Goal: Task Accomplishment & Management: Manage account settings

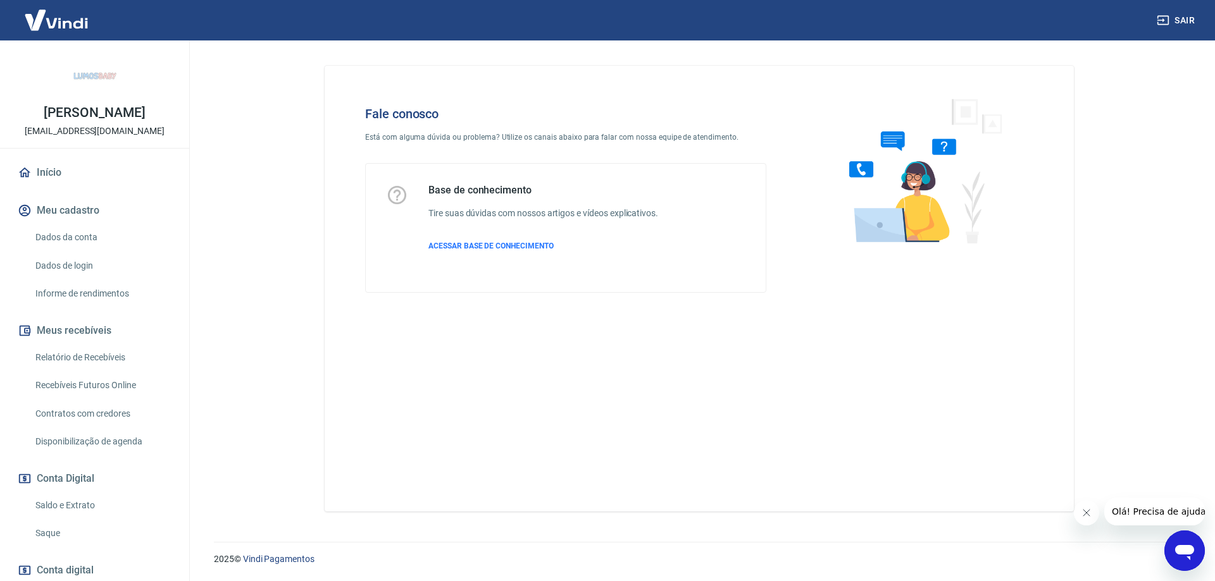
click at [1176, 545] on icon "Abrir janela de mensagens" at bounding box center [1184, 551] width 23 height 23
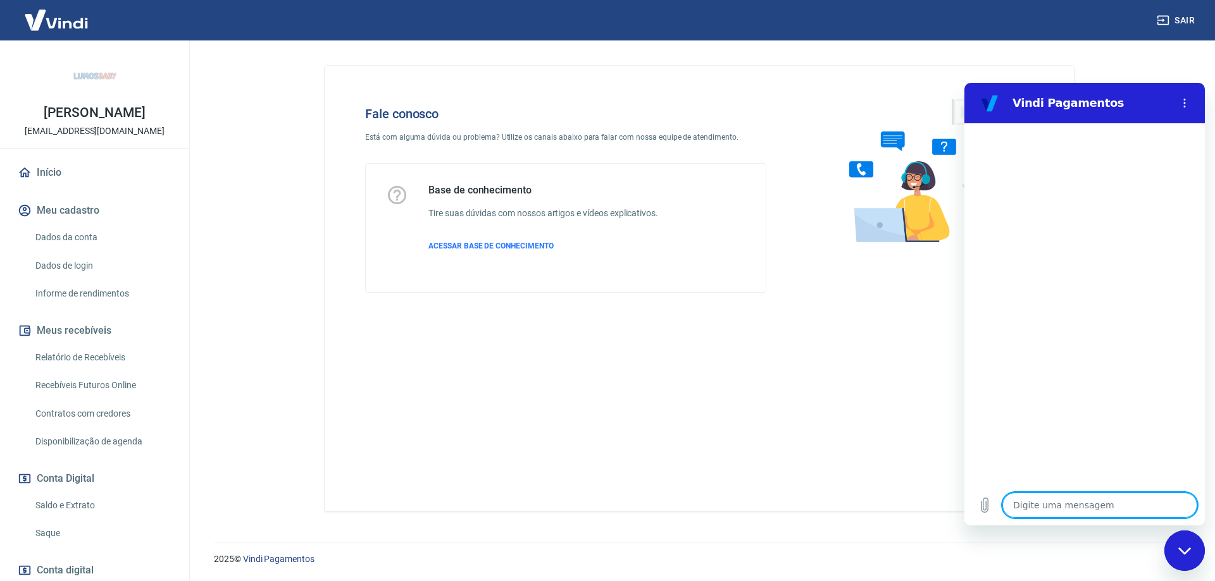
type textarea "l"
type textarea "x"
type textarea "li"
type textarea "x"
type textarea "lin"
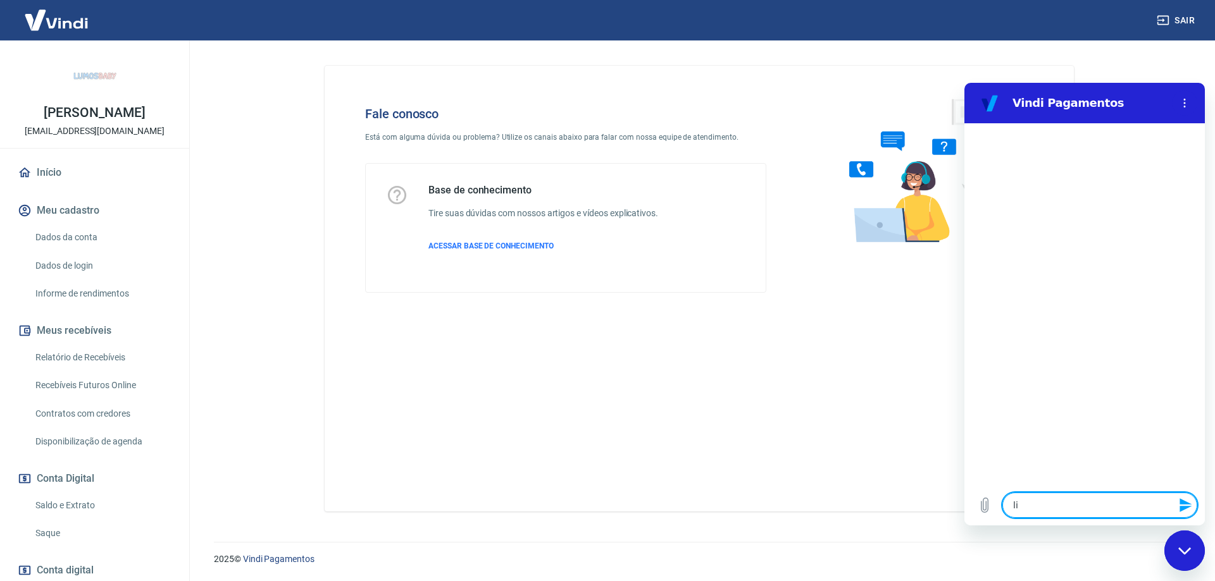
type textarea "x"
type textarea "link"
type textarea "x"
type textarea "link"
type textarea "x"
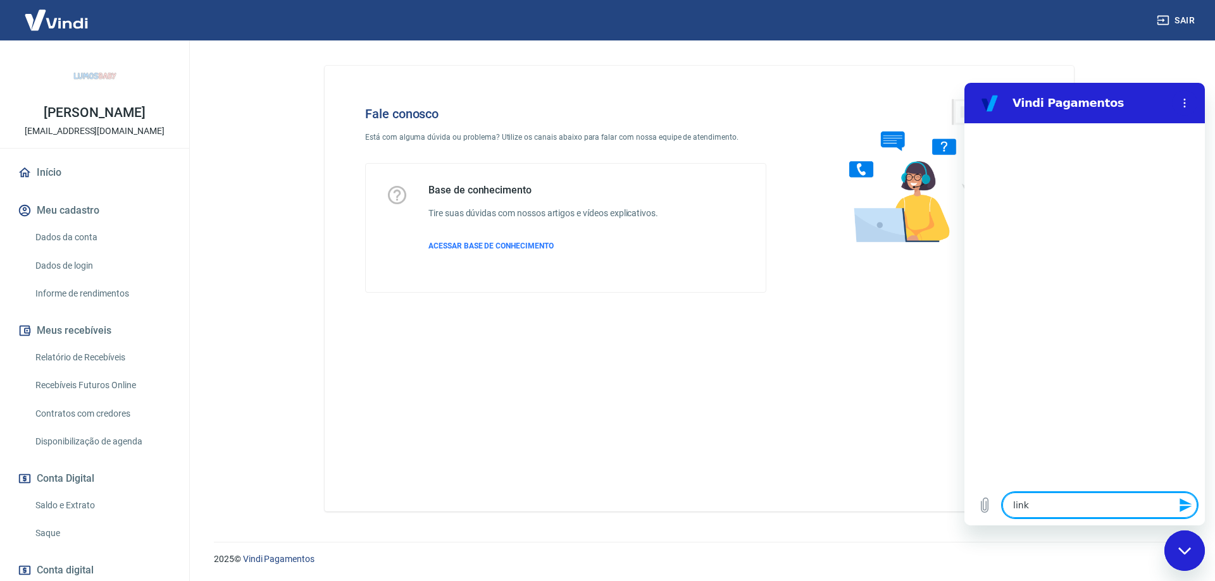
type textarea "link d"
type textarea "x"
type textarea "link de"
type textarea "x"
type textarea "link de"
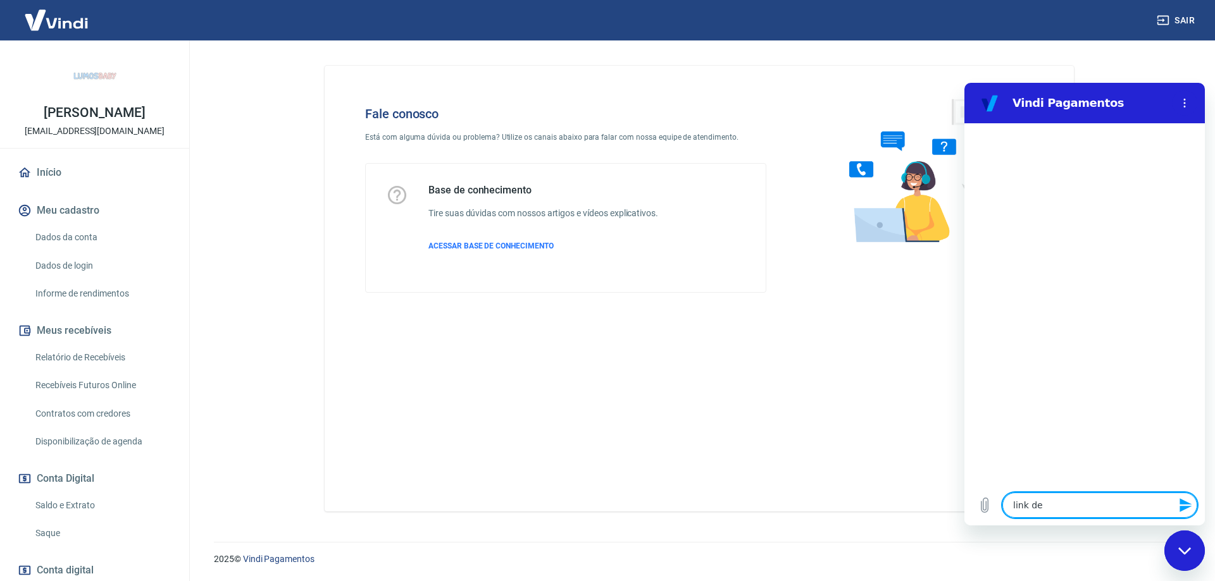
type textarea "x"
type textarea "link de p"
type textarea "x"
type textarea "link de pi"
type textarea "x"
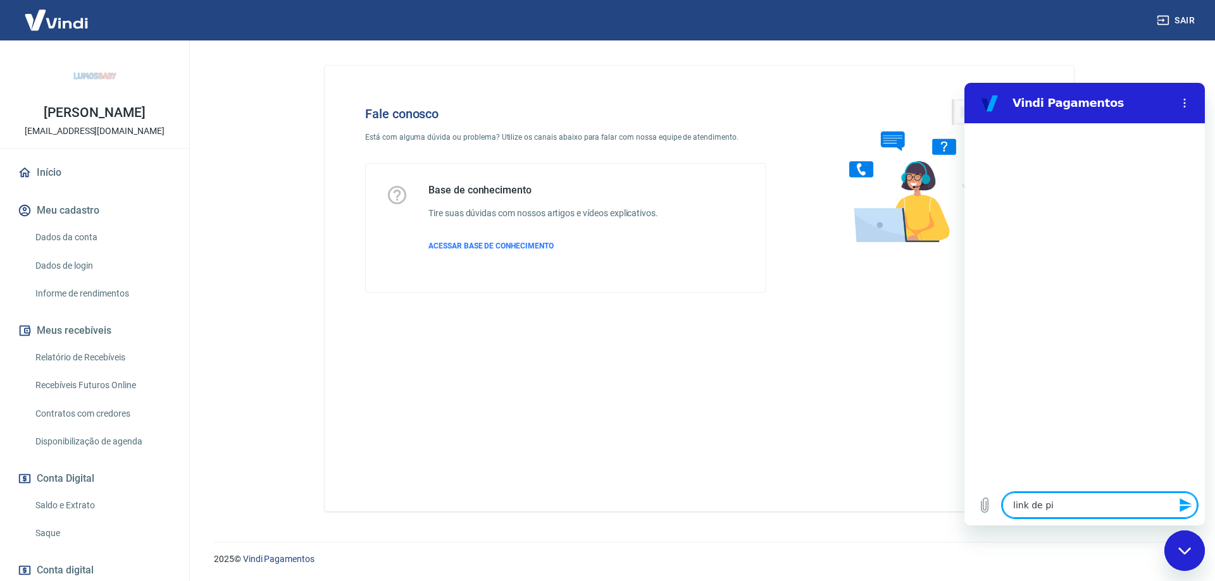
type textarea "link de pix"
type textarea "x"
type textarea "link de pix"
type textarea "x"
type textarea "link de pix a"
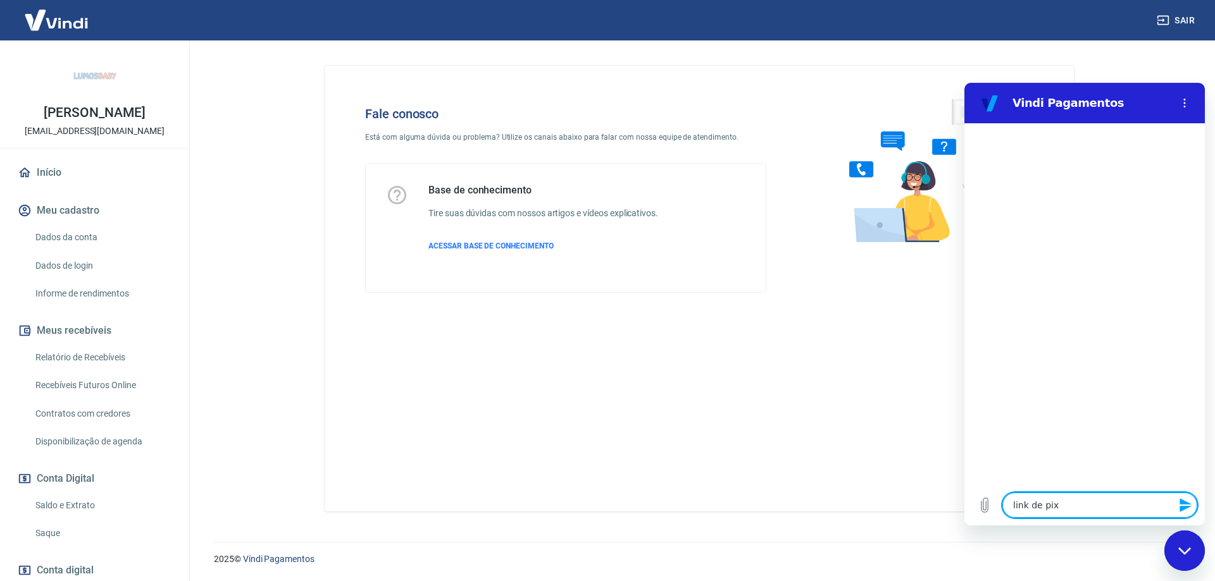
type textarea "x"
type textarea "link de pix ap"
type textarea "x"
type textarea "link de pix apr"
type textarea "x"
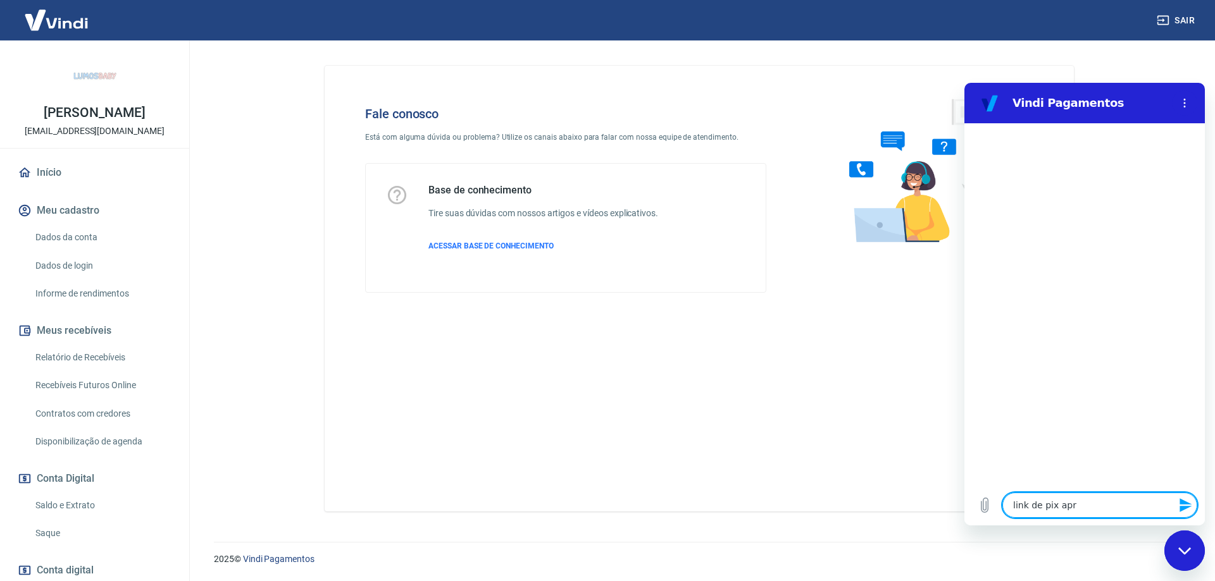
type textarea "link de pix apre"
type textarea "x"
type textarea "link de pix apres"
type textarea "x"
type textarea "link de pix aprese"
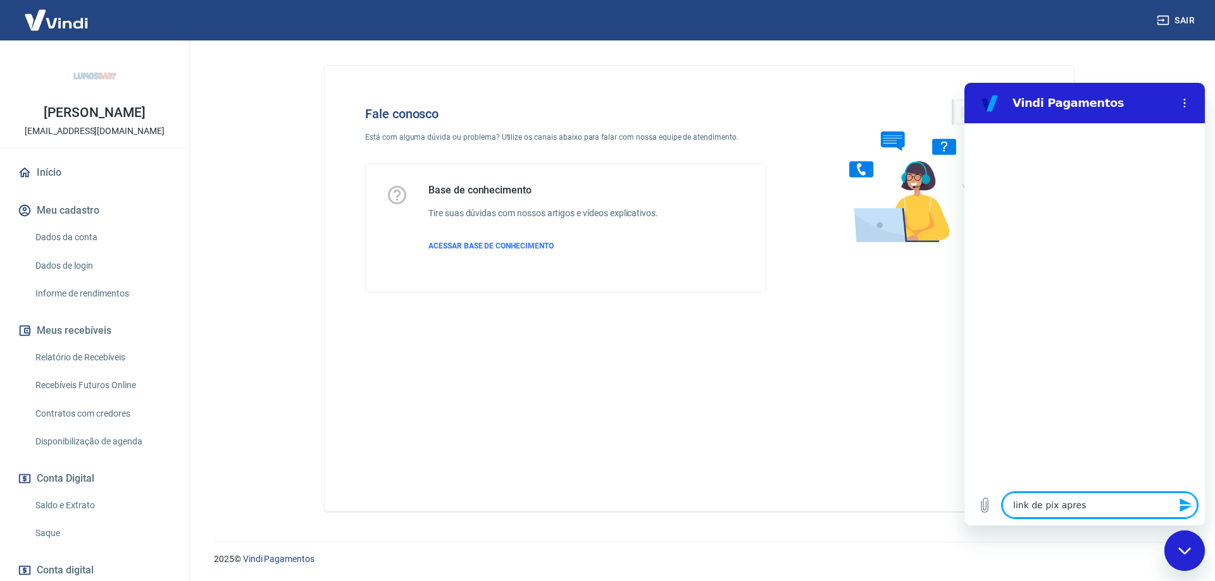
type textarea "x"
type textarea "link de pix apresen"
type textarea "x"
type textarea "link de pix apresent"
type textarea "x"
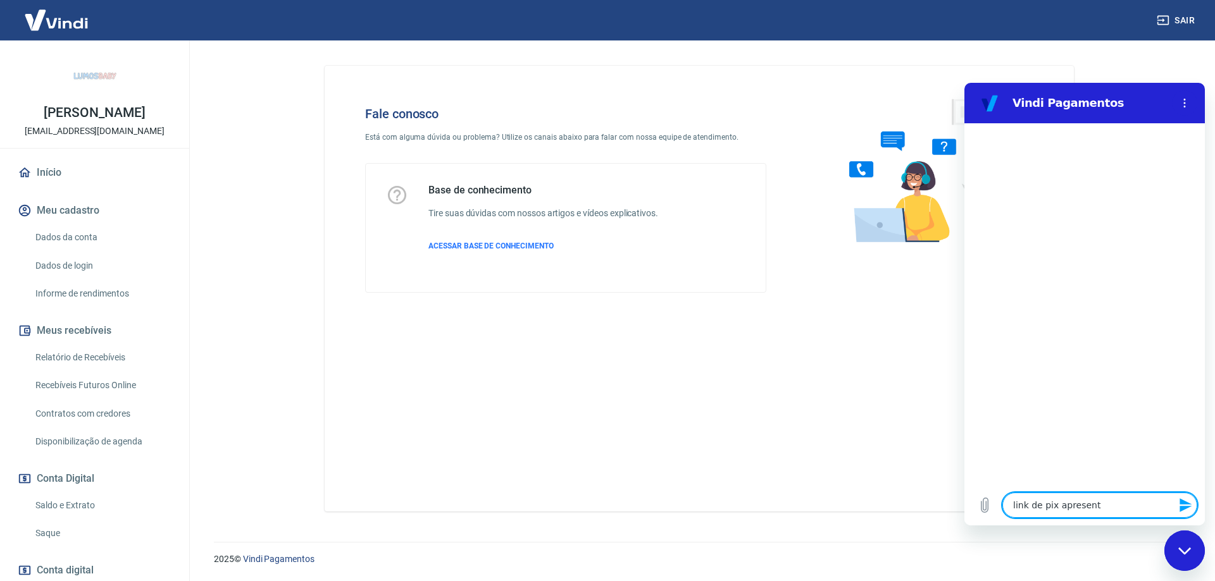
type textarea "link de pix apresenta"
type textarea "x"
type textarea "link de pix apresentan"
type textarea "x"
type textarea "link de pix apresentand"
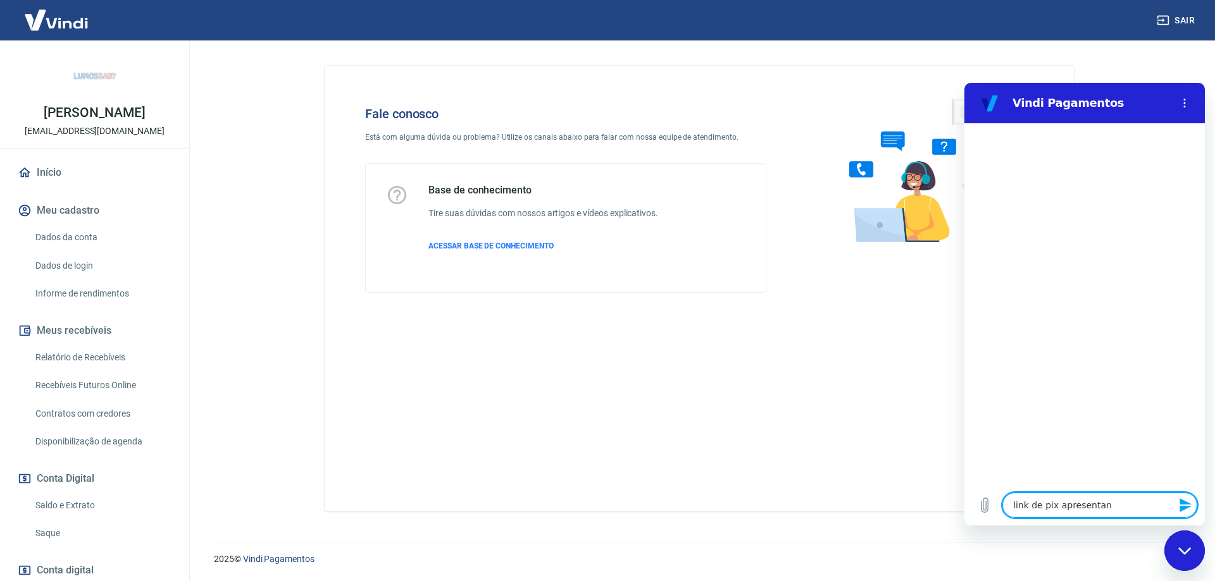
type textarea "x"
type textarea "link de pix apresentando"
type textarea "x"
type textarea "link de pix apresentando"
type textarea "x"
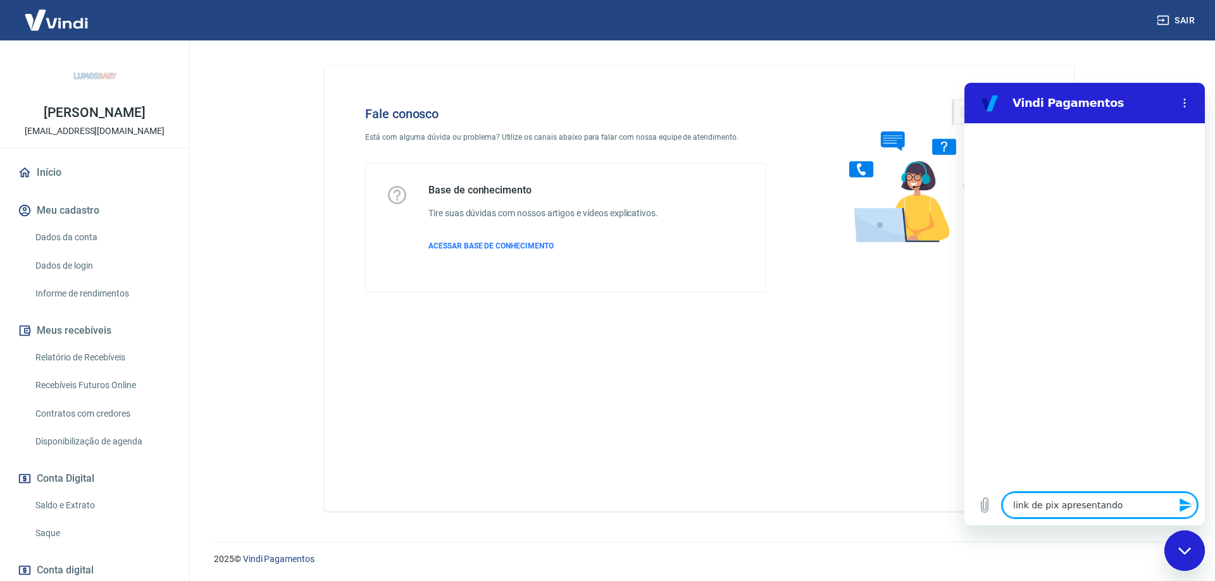
type textarea "link de pix apresentando e"
type textarea "x"
type textarea "link de pix apresentando er"
type textarea "x"
type textarea "link de pix apresentando ero"
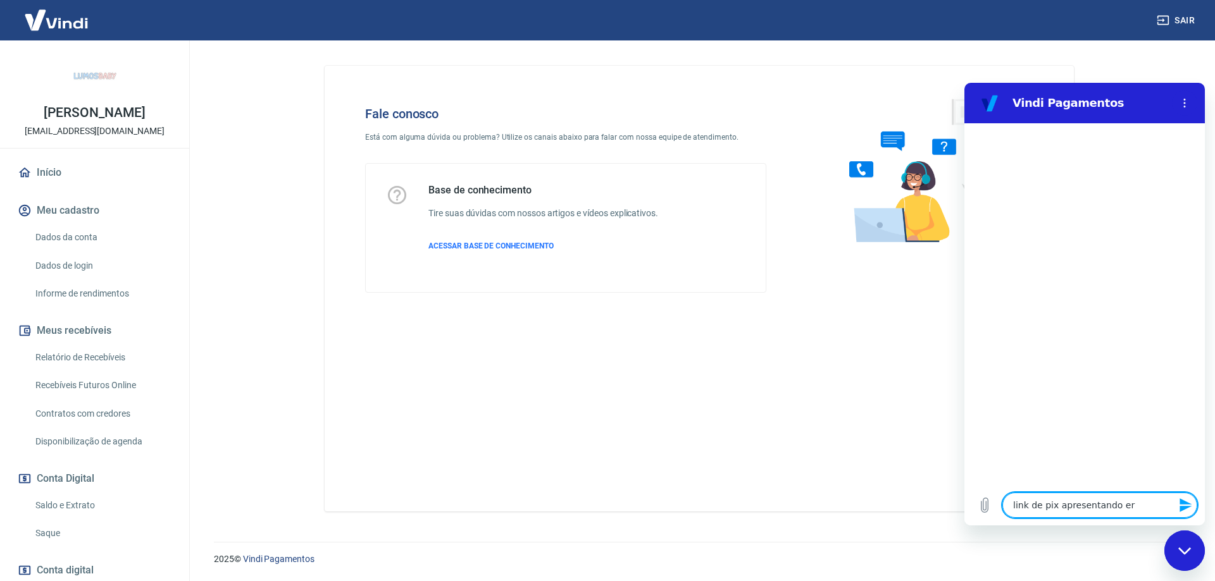
type textarea "x"
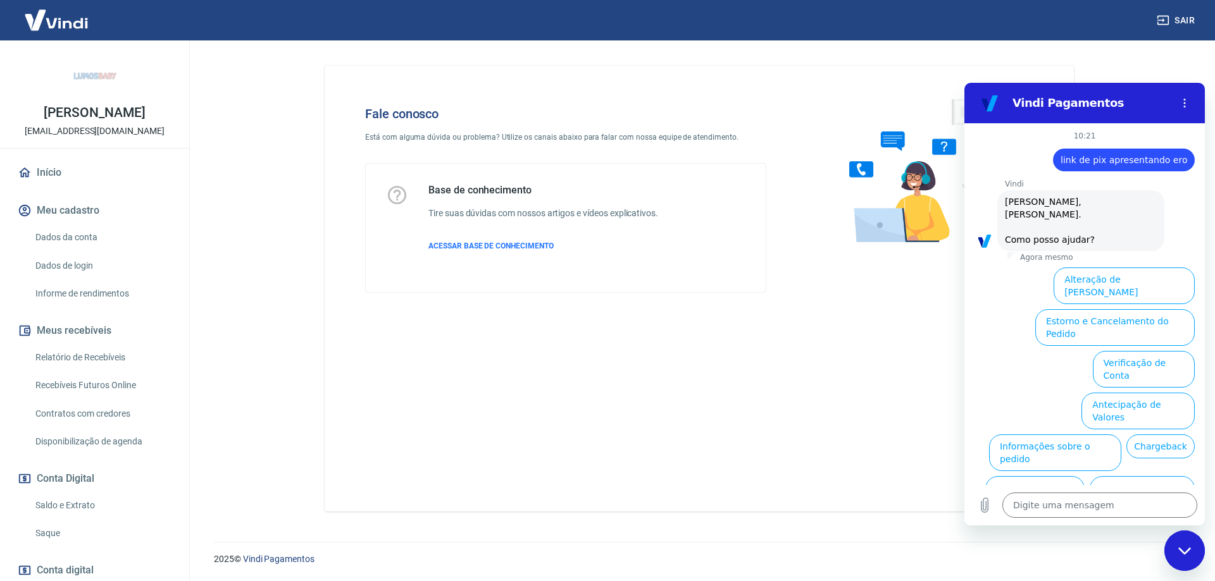
click at [1101, 163] on span "link de pix apresentando ero" at bounding box center [1123, 160] width 127 height 13
click at [1102, 162] on span "link de pix apresentando ero" at bounding box center [1123, 160] width 127 height 13
click at [1102, 161] on span "link de pix apresentando ero" at bounding box center [1123, 160] width 127 height 13
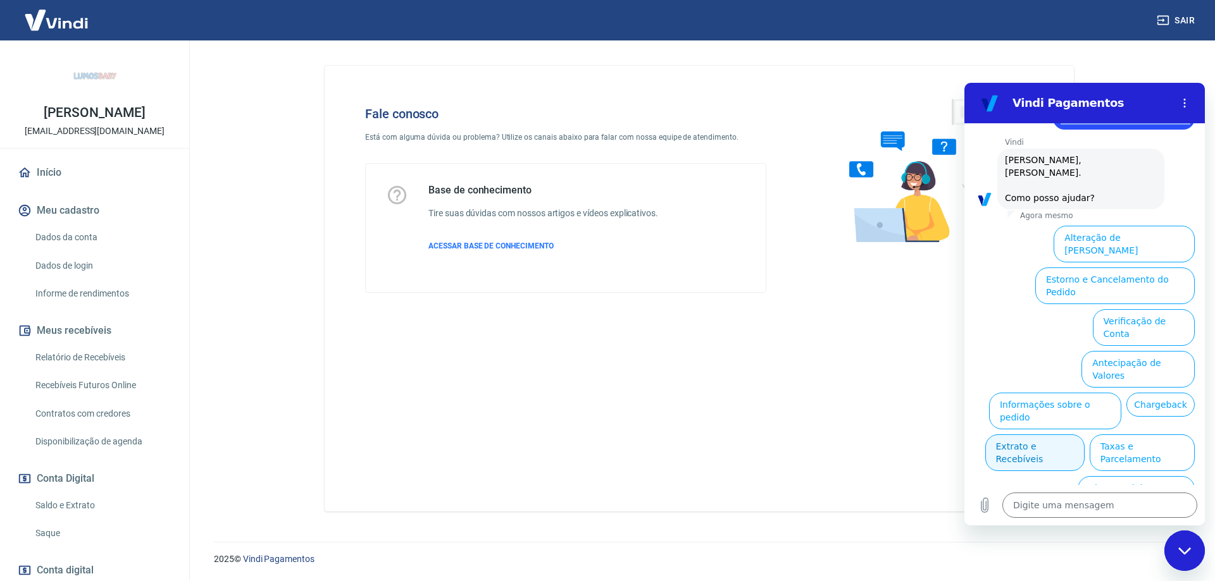
scroll to position [42, 0]
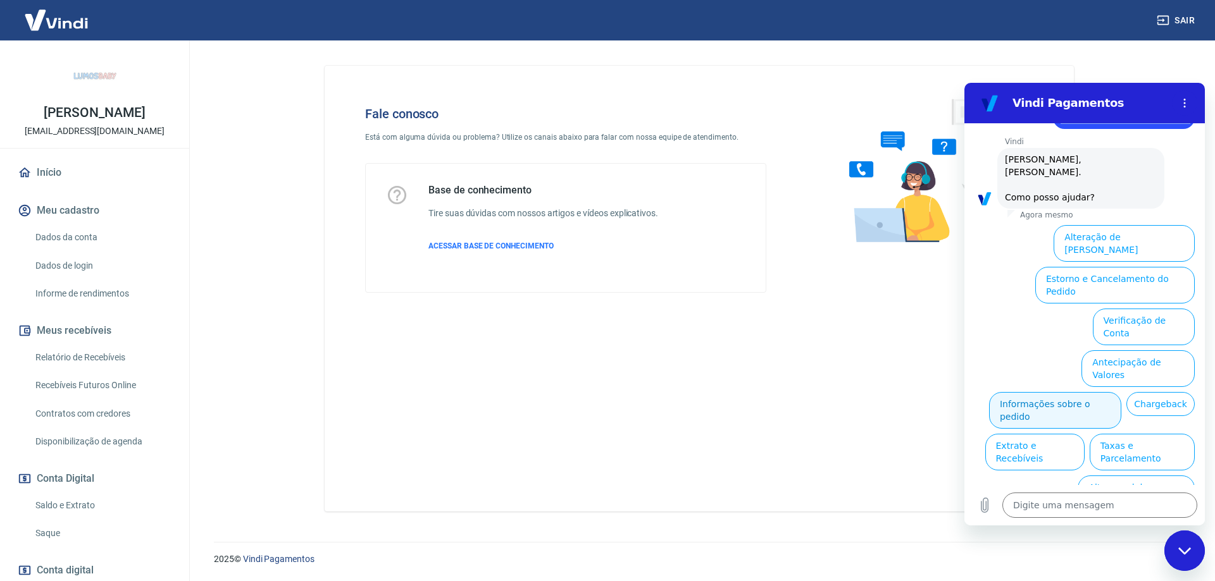
click at [1121, 392] on button "Informações sobre o pedido" at bounding box center [1055, 410] width 132 height 37
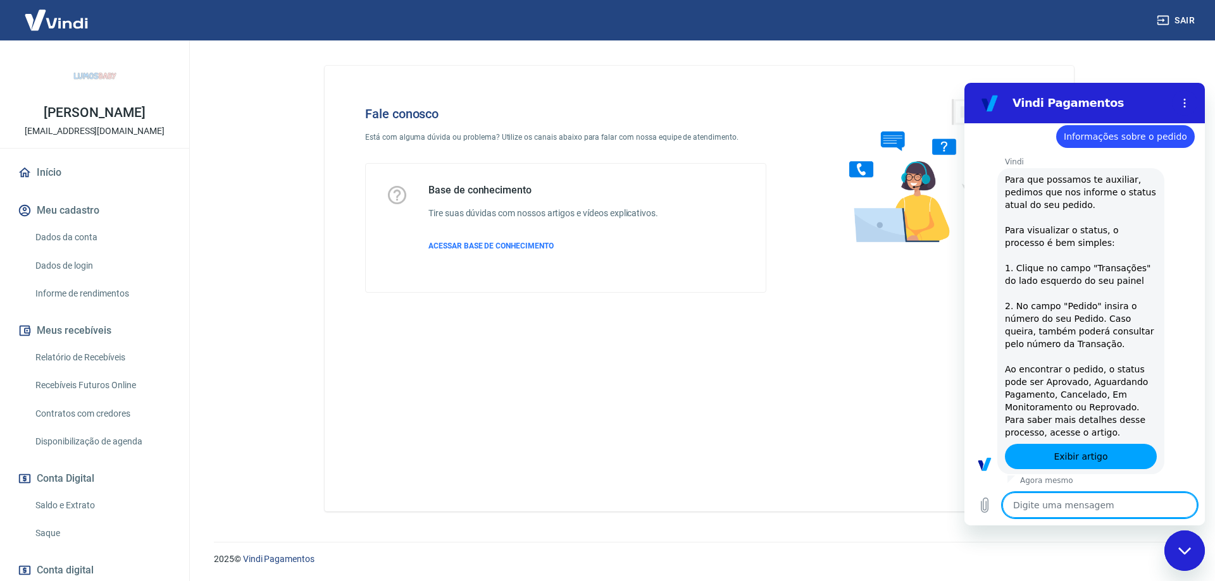
type textarea "x"
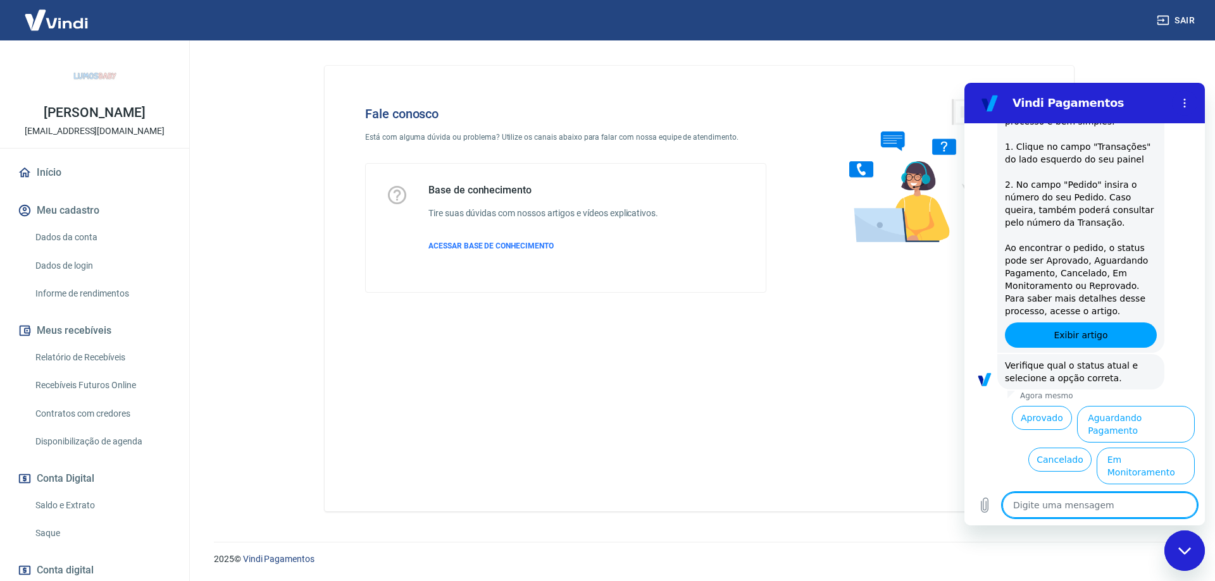
scroll to position [260, 0]
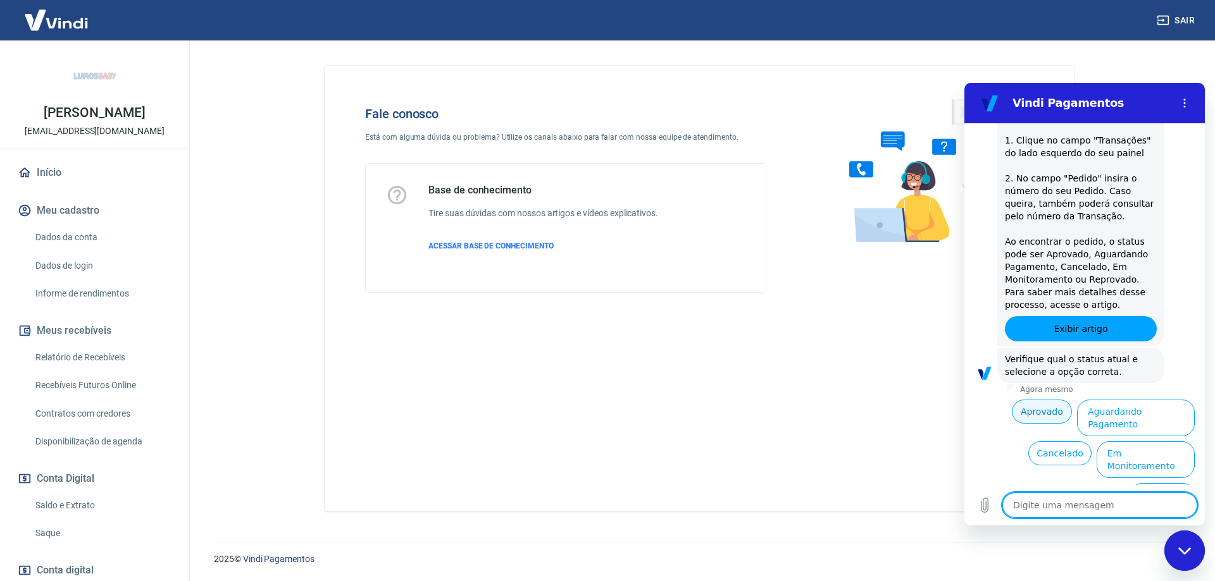
type textarea "f"
type textarea "x"
type textarea "fa"
type textarea "x"
type textarea "fal"
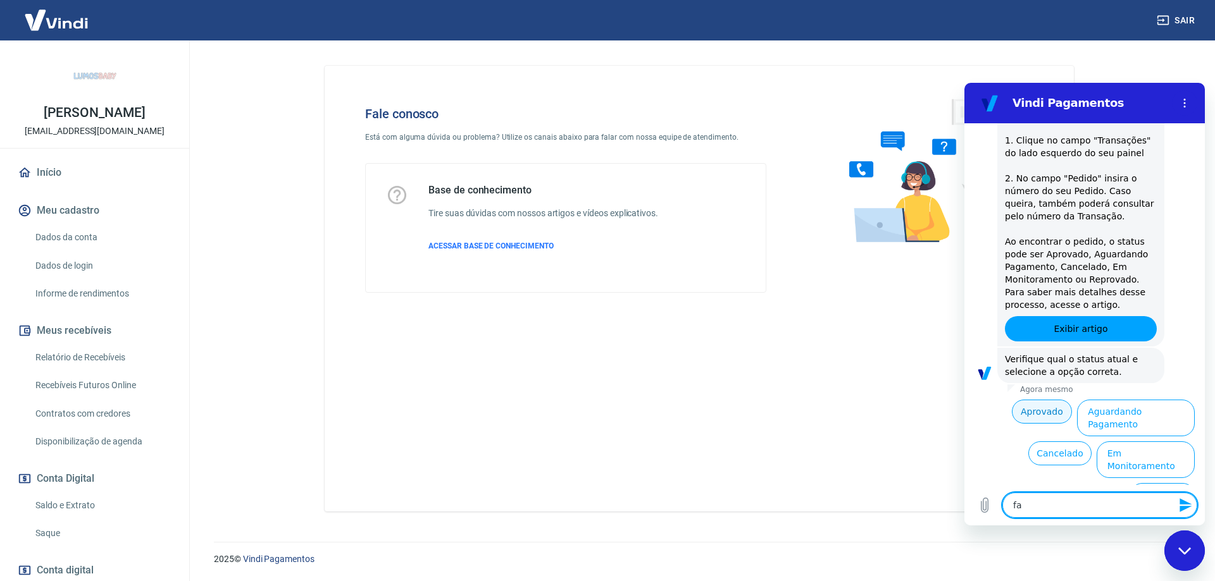
type textarea "x"
type textarea "fala"
type textarea "x"
type textarea "falar"
type textarea "x"
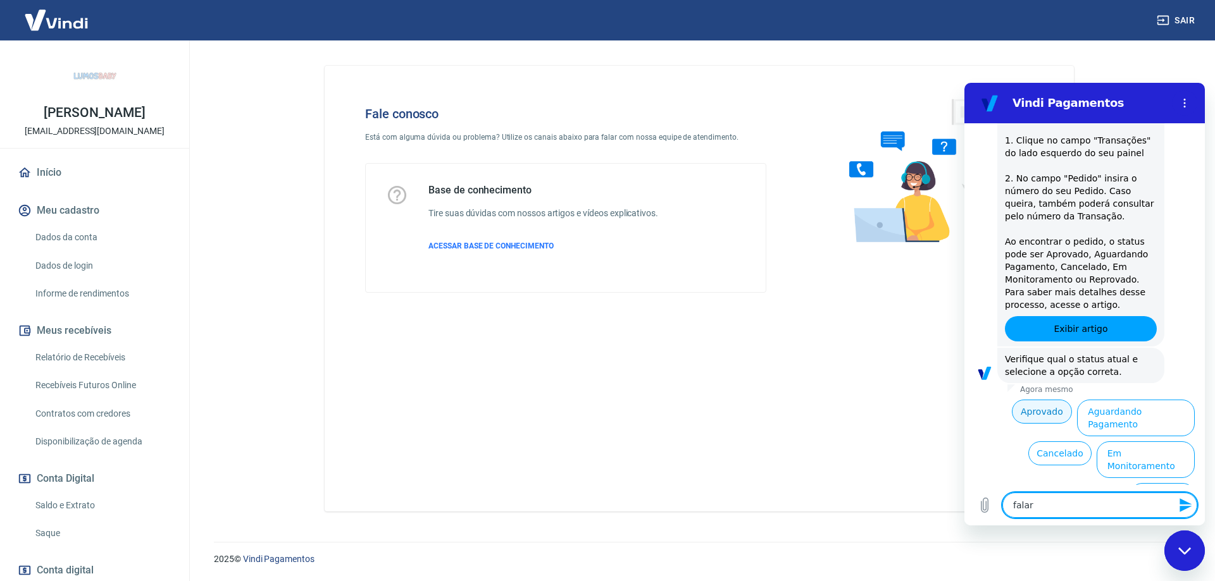
type textarea "falarm"
type textarea "x"
type textarea "falar"
type textarea "x"
type textarea "fala"
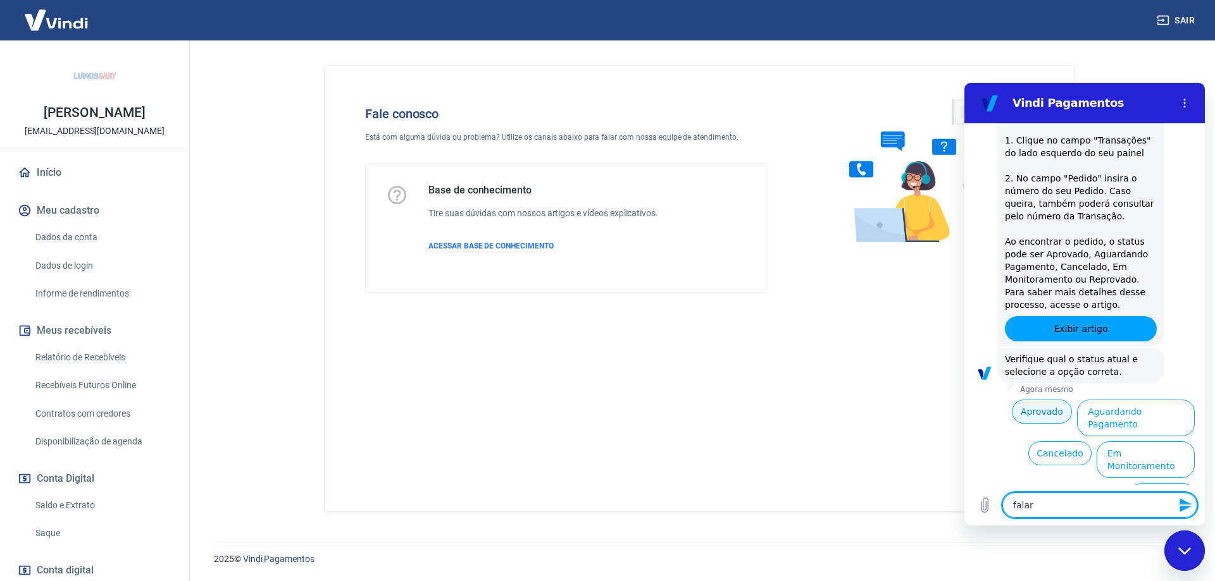
type textarea "x"
type textarea "fal"
type textarea "x"
type textarea "fa"
type textarea "x"
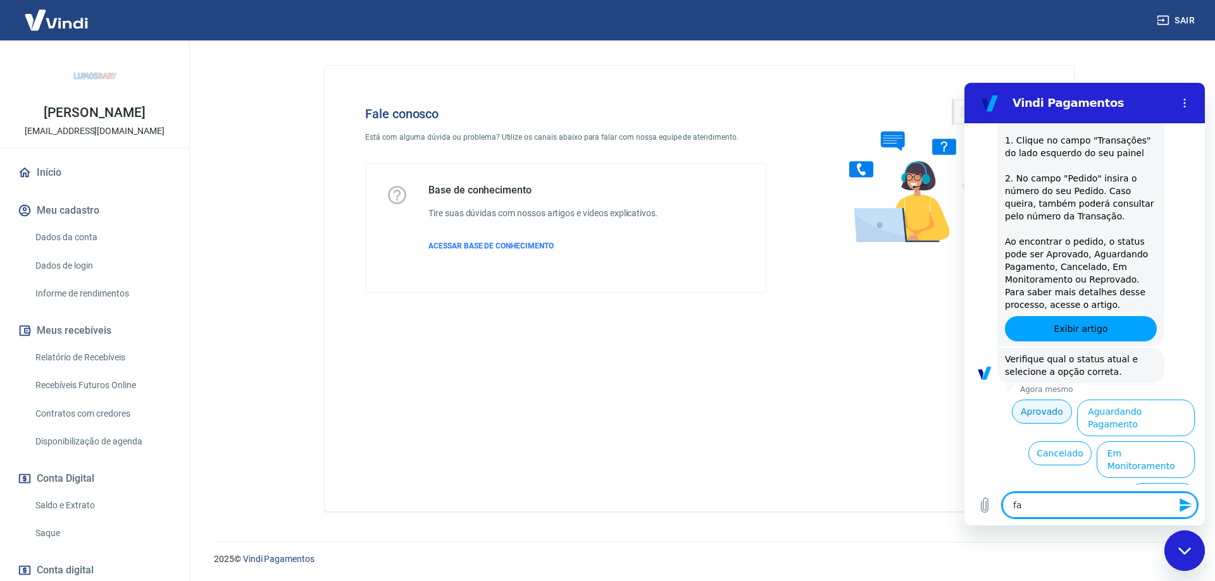
type textarea "f"
type textarea "x"
type textarea "a"
type textarea "x"
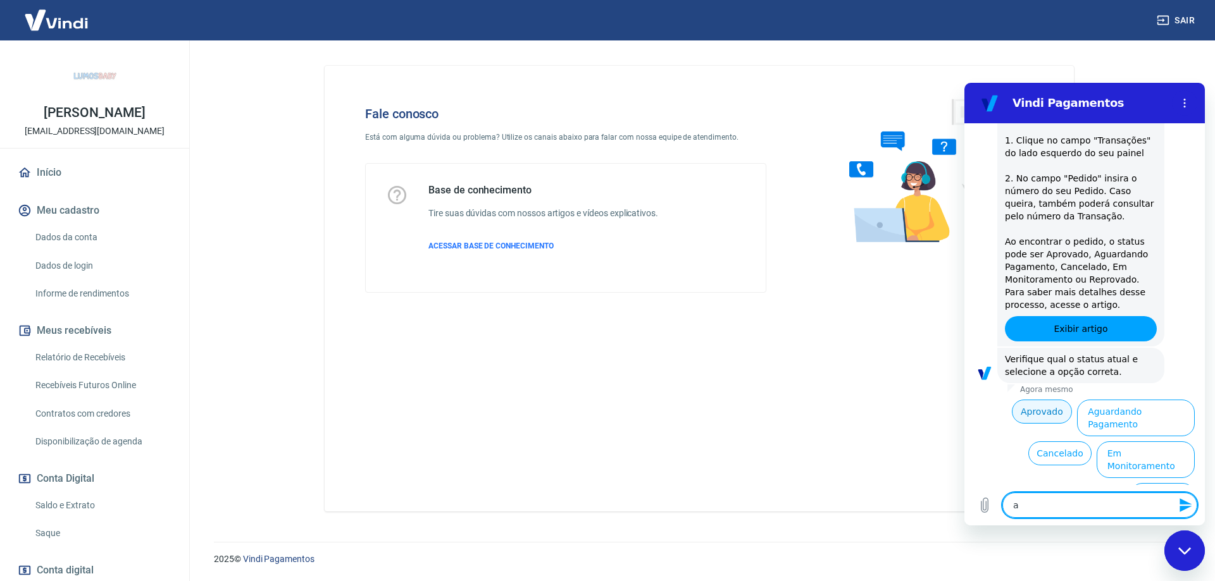
type textarea "at"
type textarea "x"
type textarea "ate"
type textarea "x"
type textarea "aten"
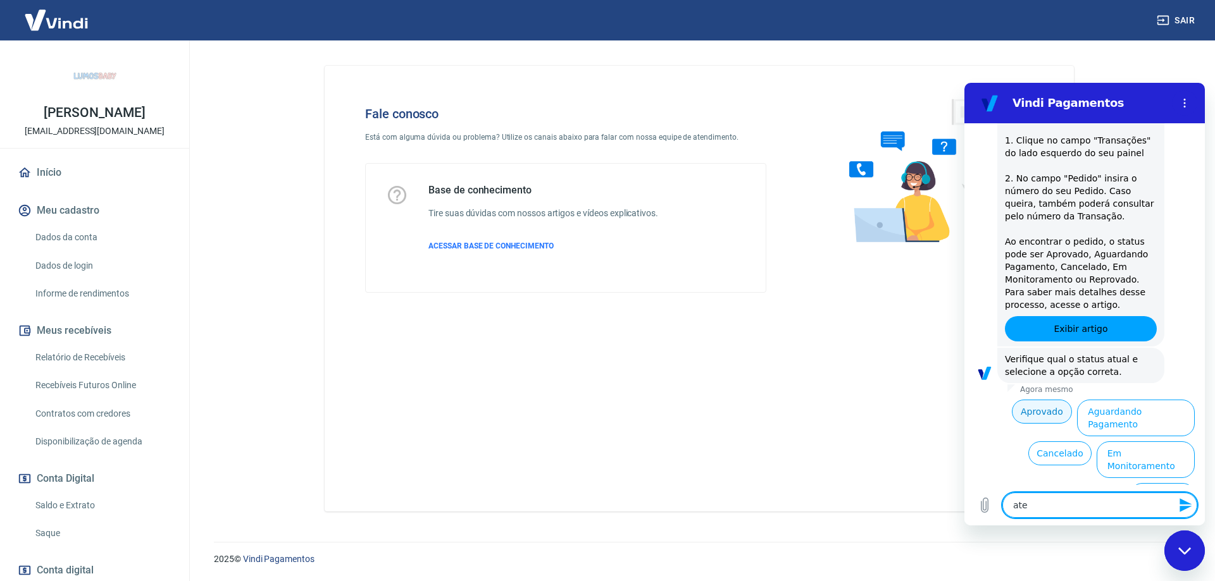
type textarea "x"
type textarea "atend"
type textarea "x"
type textarea "atendi"
type textarea "x"
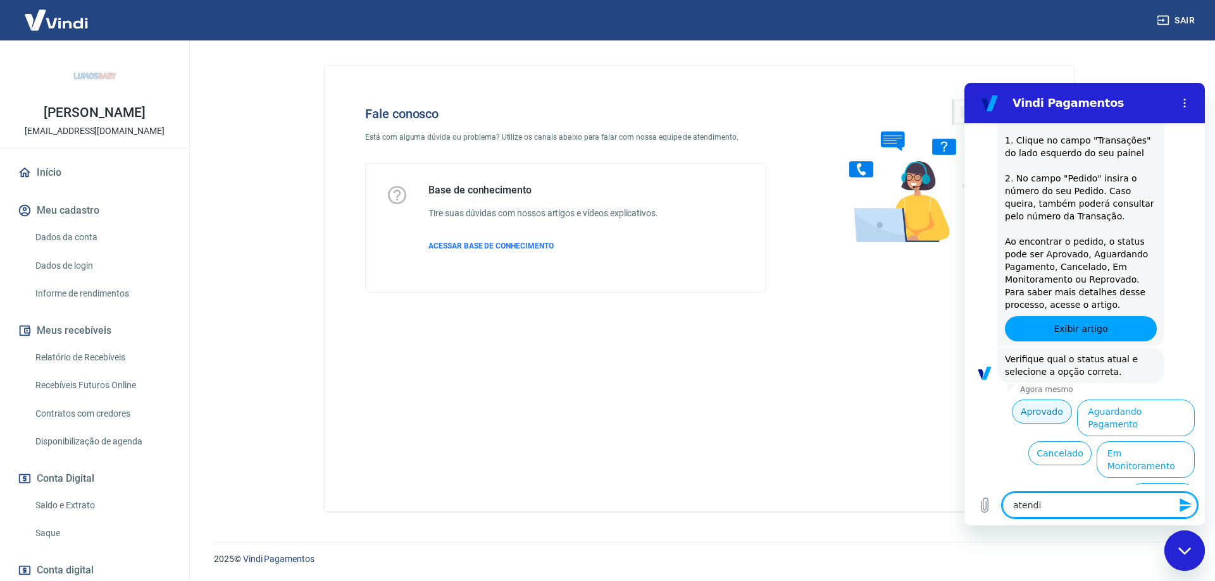
type textarea "atendim"
type textarea "x"
type textarea "atendime"
type textarea "x"
type textarea "atendimen"
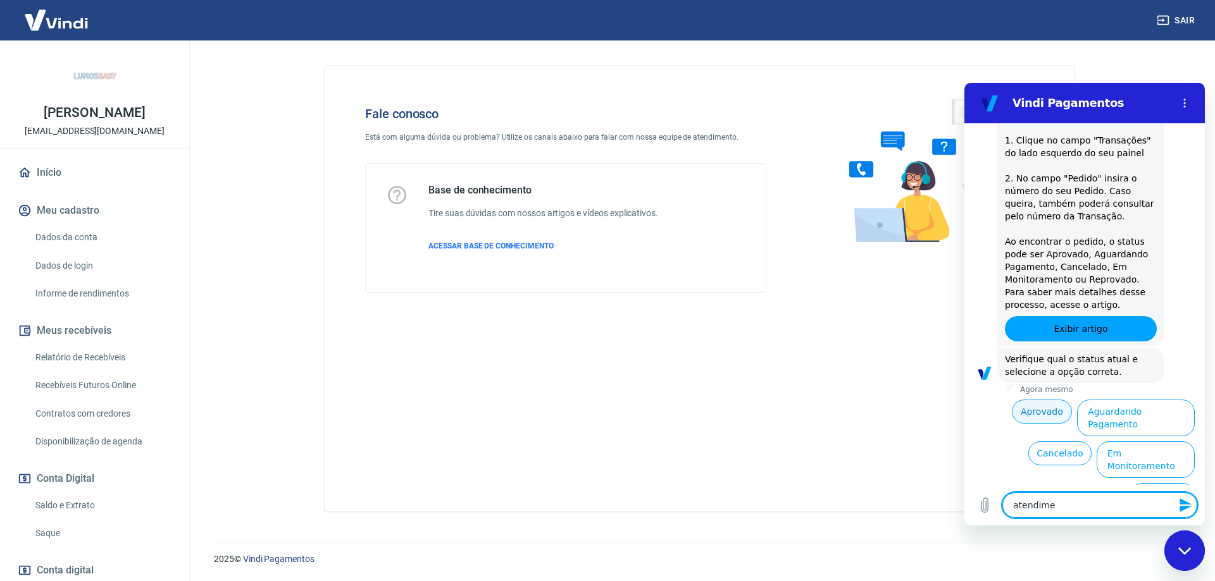
type textarea "x"
type textarea "atendiment"
type textarea "x"
type textarea "atendimento"
type textarea "x"
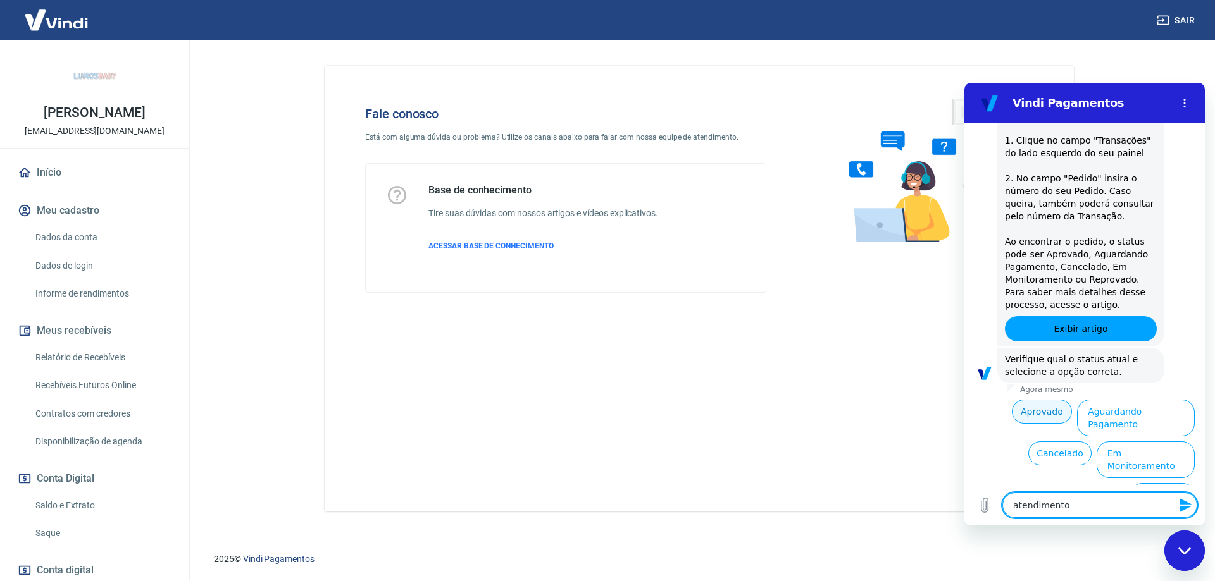
type textarea "atendimento"
type textarea "x"
type textarea "atendimento h"
type textarea "x"
type textarea "atendimento hu"
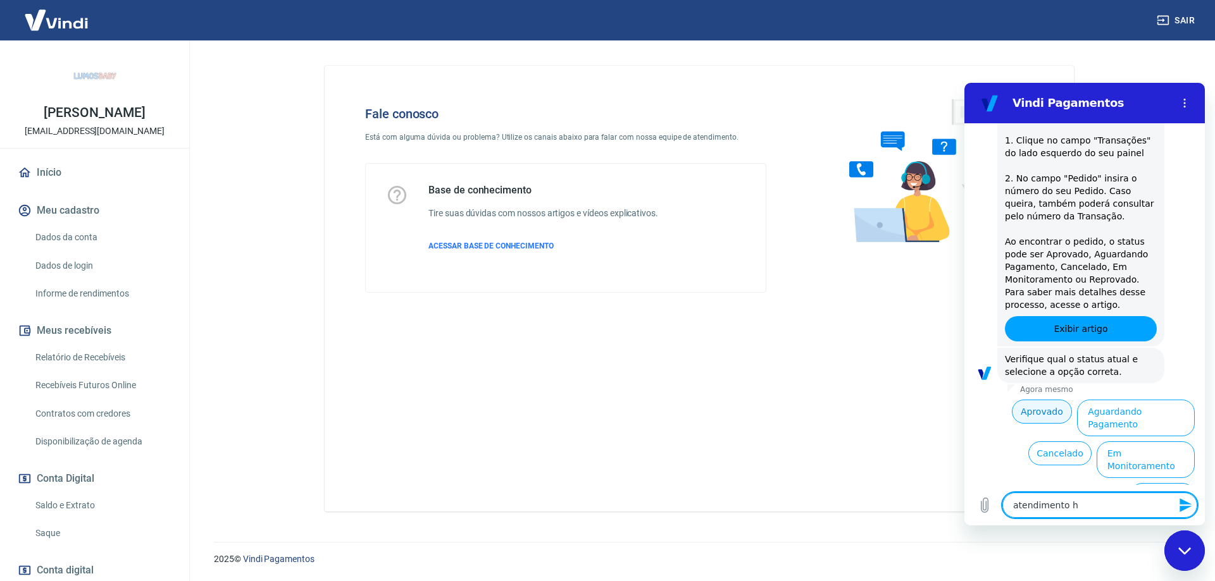
type textarea "x"
type textarea "atendimento hum"
type textarea "x"
type textarea "atendimento huma"
type textarea "x"
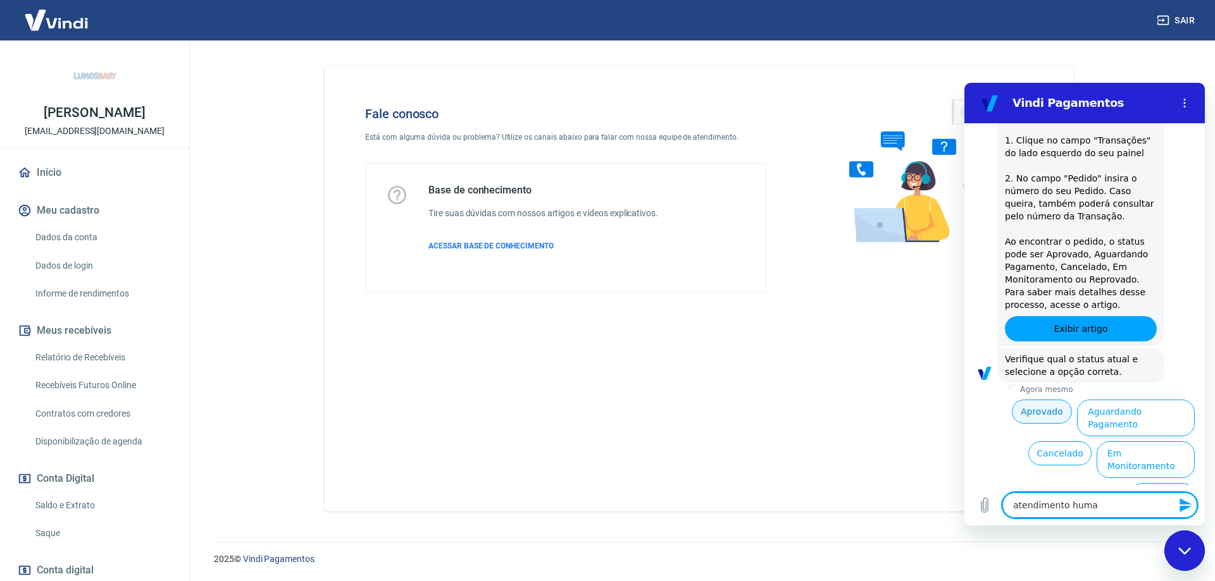
type textarea "atendimento human"
type textarea "x"
type textarea "atendimento humano"
type textarea "x"
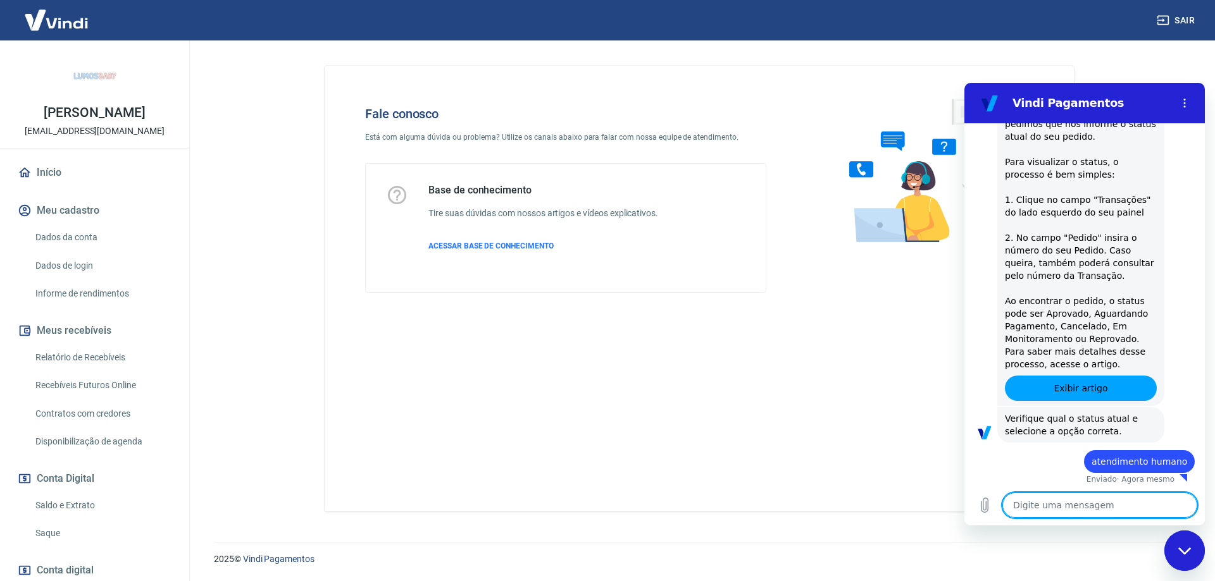
scroll to position [203, 0]
type textarea "x"
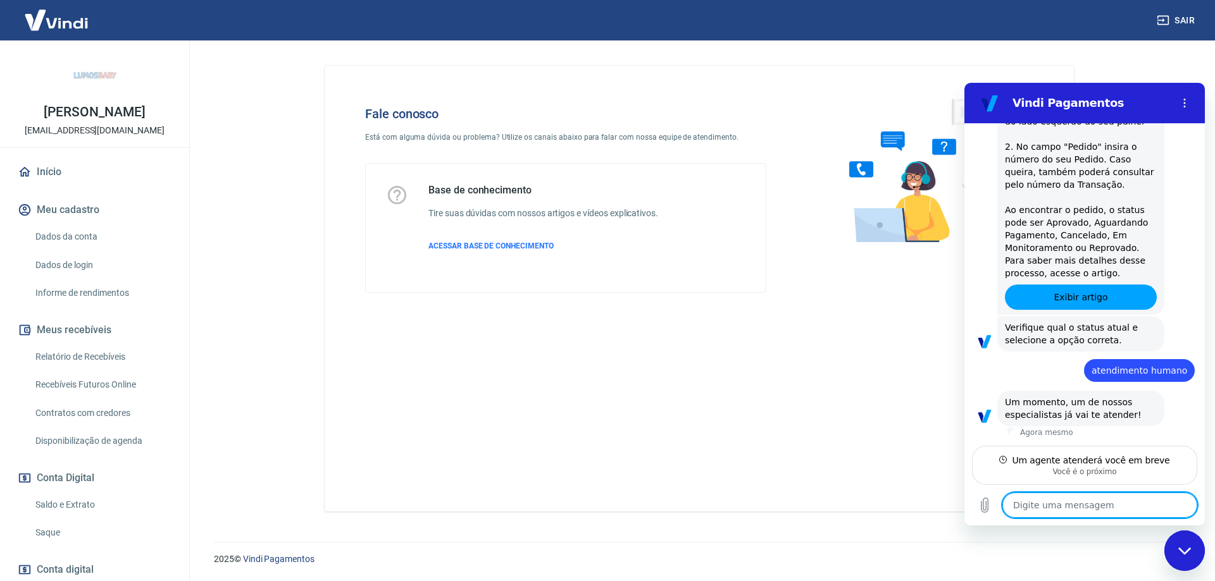
scroll to position [0, 0]
click at [1076, 511] on textarea at bounding box center [1099, 505] width 195 height 25
type textarea "t"
type textarea "x"
type textarea "tr"
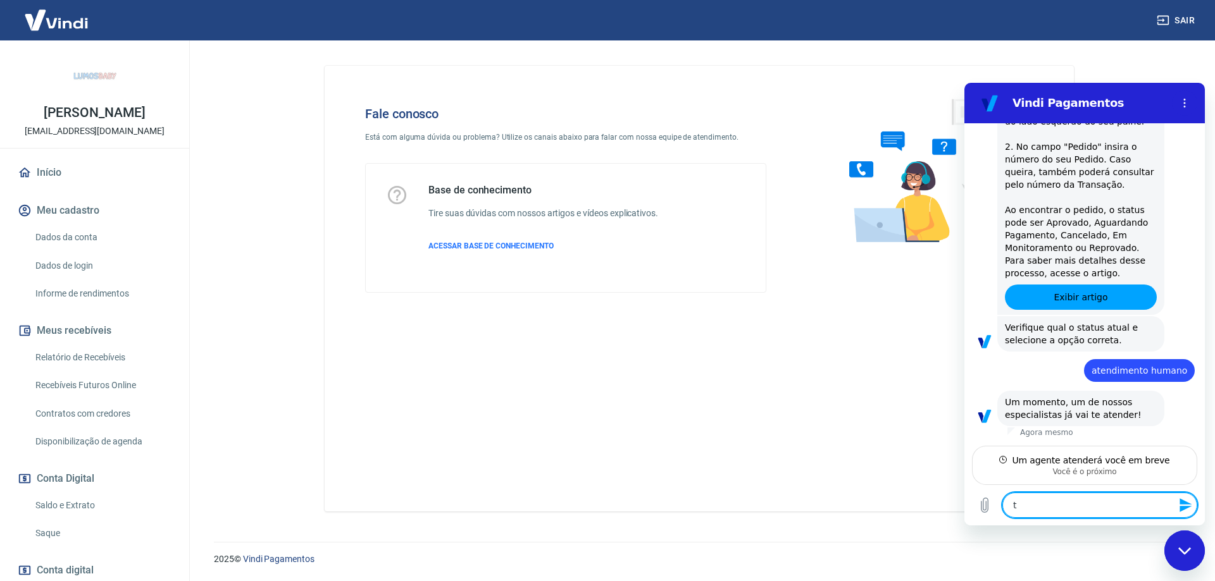
type textarea "x"
type textarea "tra"
type textarea "x"
type textarea "tran"
type textarea "x"
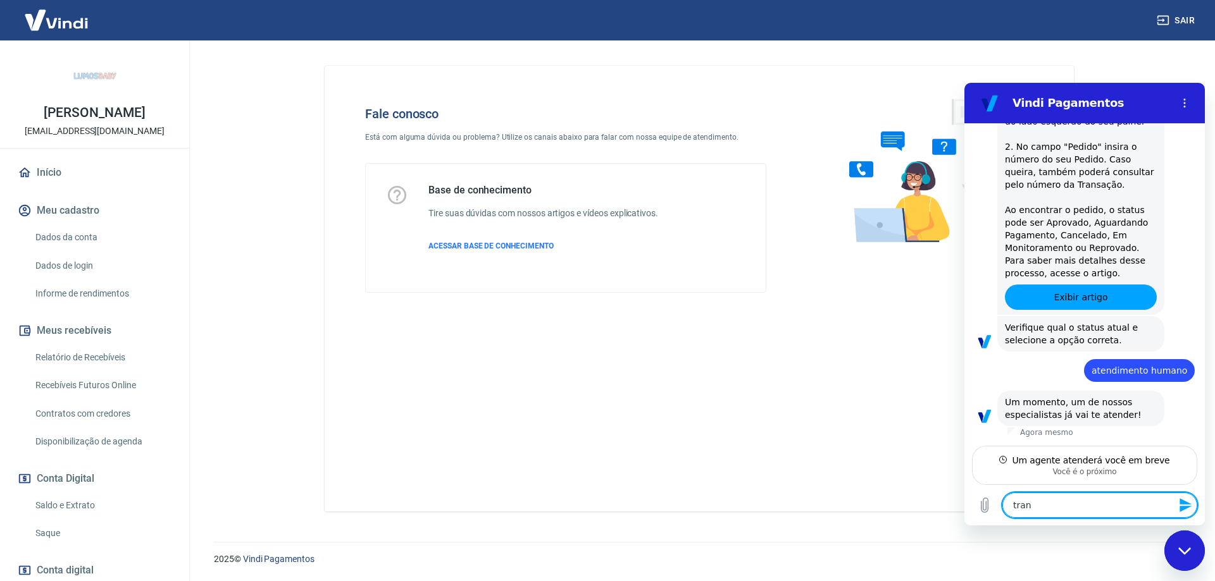
type textarea "trans"
type textarea "x"
type textarea "transa"
type textarea "x"
type textarea "transaç"
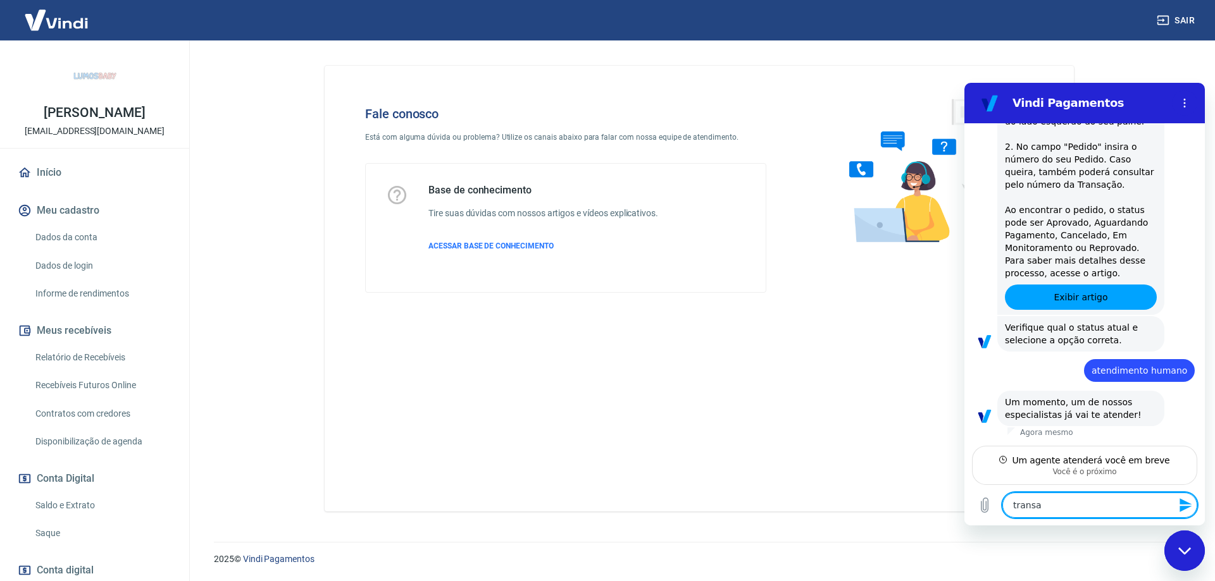
type textarea "x"
type textarea "transaçã"
type textarea "x"
type textarea "transação"
type textarea "x"
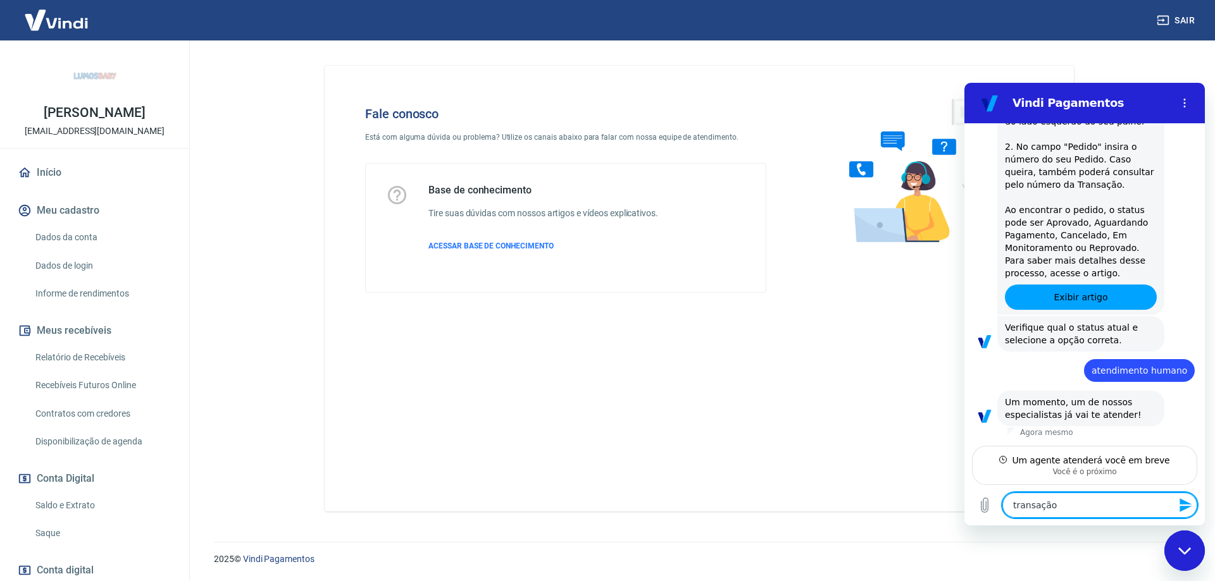
type textarea "transação"
type textarea "x"
paste textarea "228409750"
type textarea "transação 228409750"
type textarea "x"
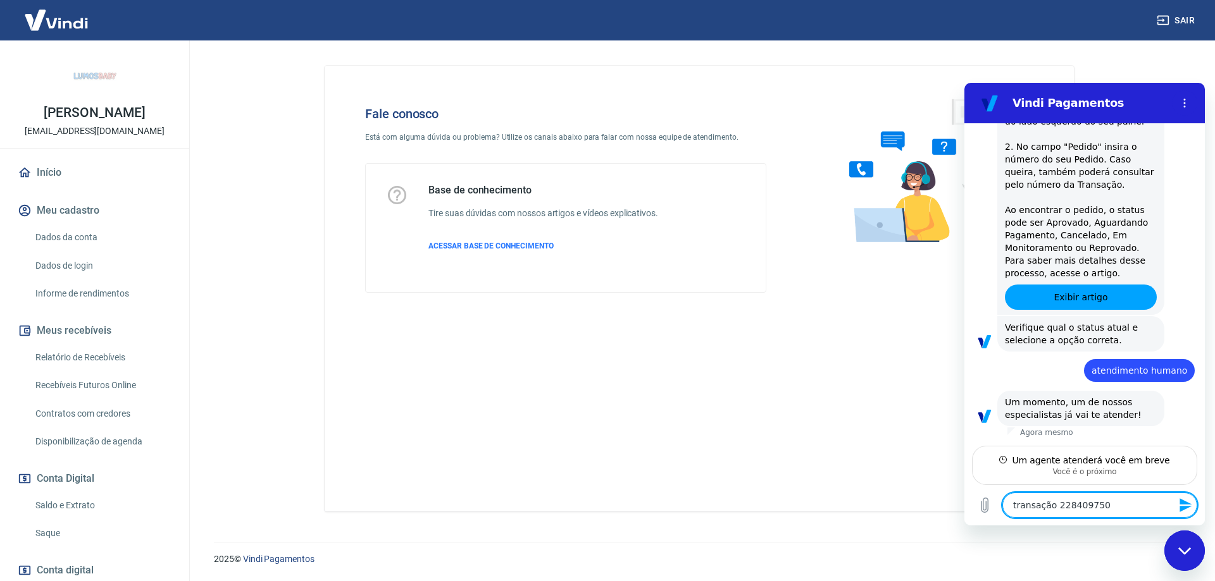
type textarea "transação 228409750"
type textarea "x"
type textarea "transação 228409750 e"
type textarea "x"
type textarea "transação 228409750 es"
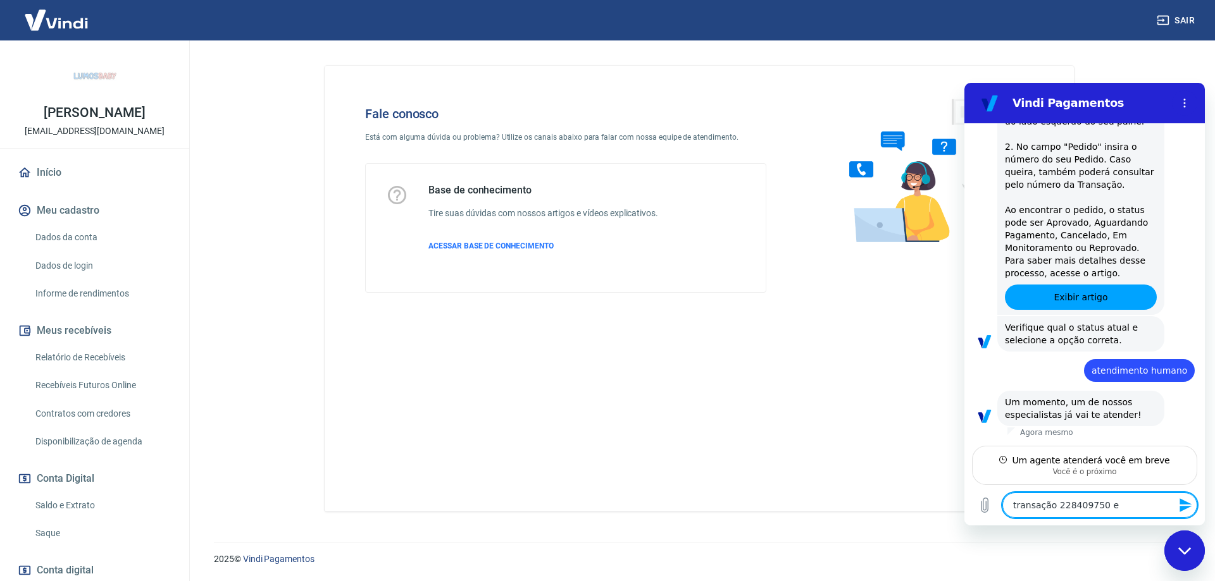
type textarea "x"
type textarea "transação 228409750 est"
type textarea "x"
type textarea "transação 228409750 está"
type textarea "x"
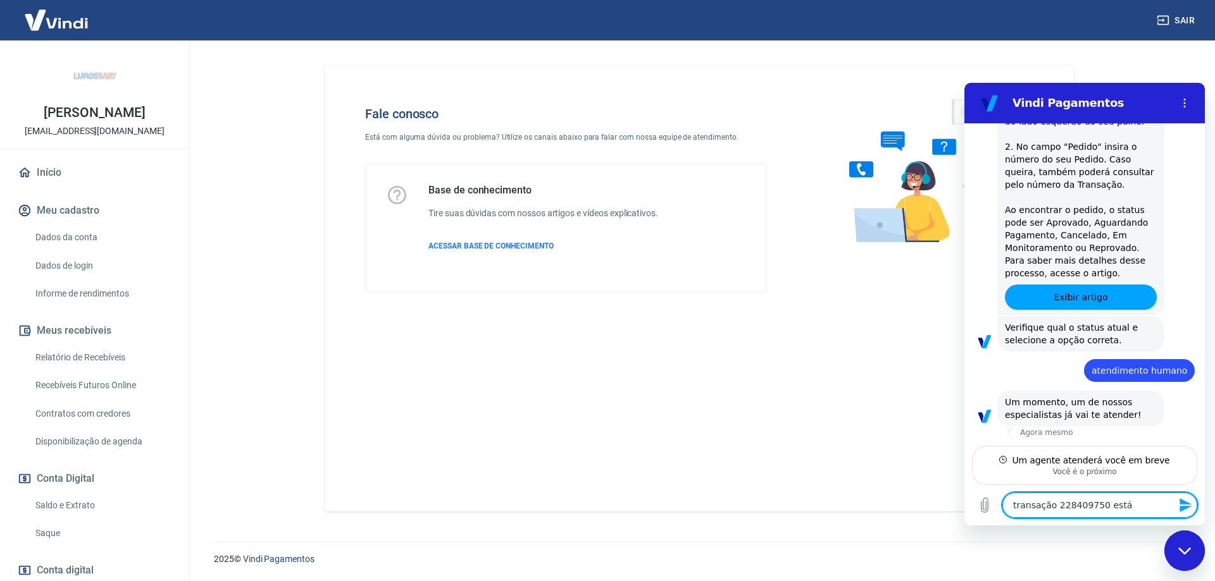
type textarea "transação 228409750 está"
type textarea "x"
type textarea "transação 228409750 está g"
type textarea "x"
type textarea "transação 228409750 está ge"
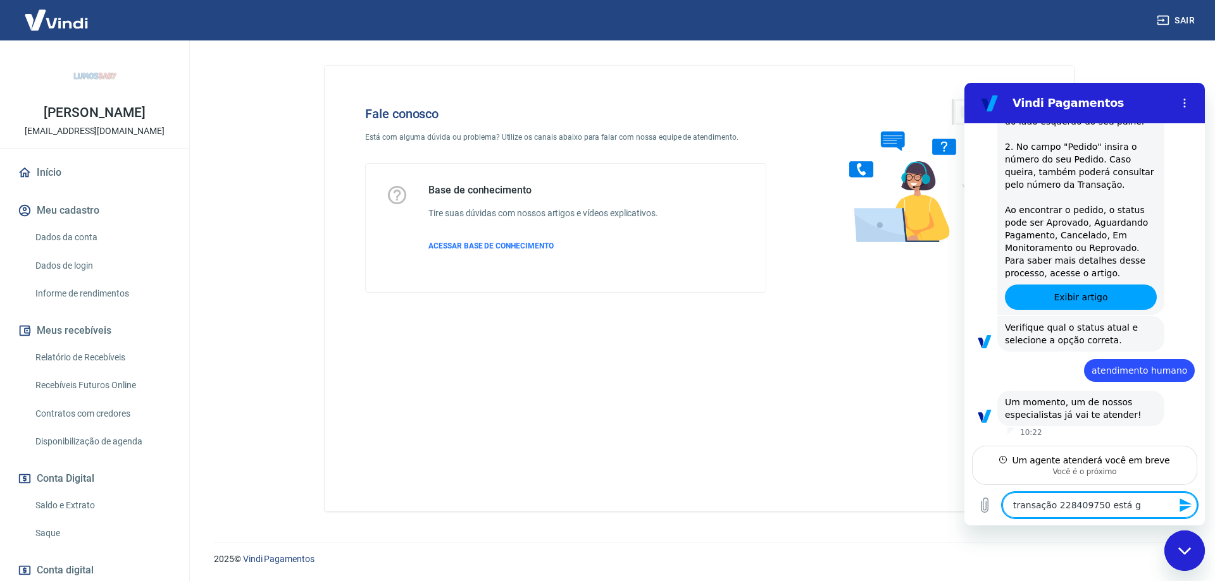
type textarea "x"
type textarea "transação 228409750 está ger"
type textarea "x"
type textarea "transação 228409750 está gera"
type textarea "x"
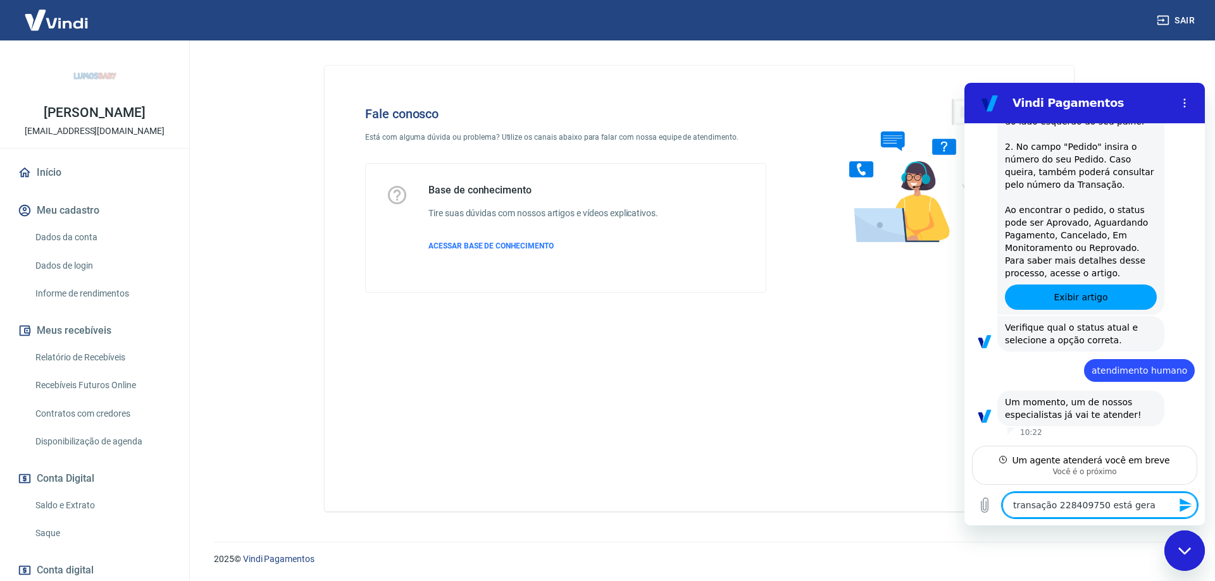
type textarea "transação 228409750 está geran"
type textarea "x"
type textarea "transação 228409750 está gerand"
type textarea "x"
type textarea "transação 228409750 está gerando"
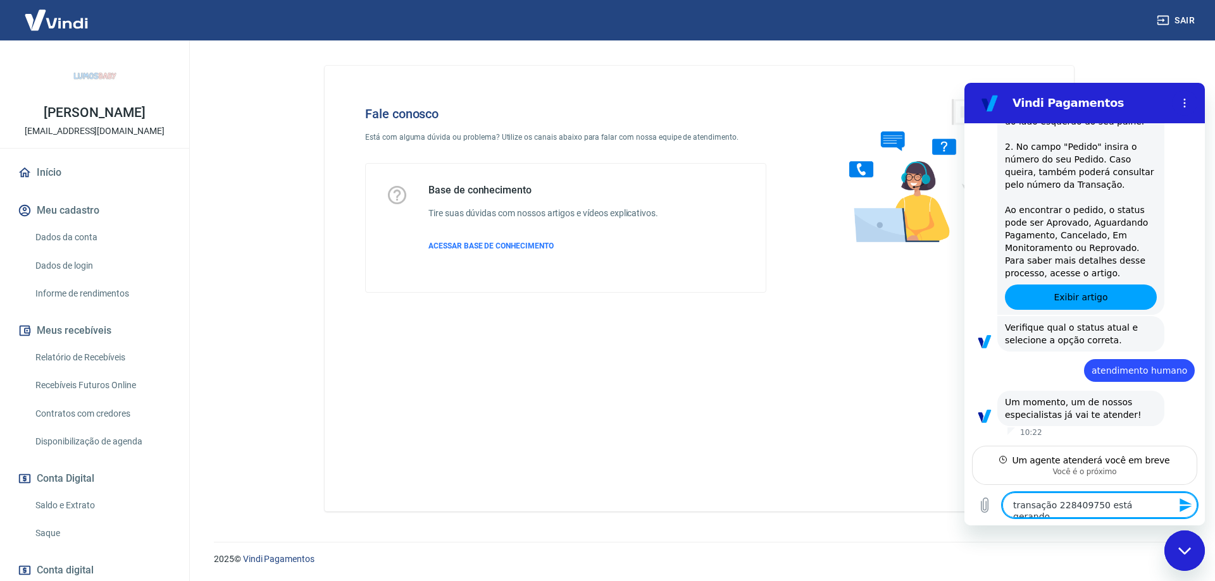
type textarea "x"
type textarea "transação 228409750 está gerando"
type textarea "x"
type textarea "transação 228409750 está gerando e"
type textarea "x"
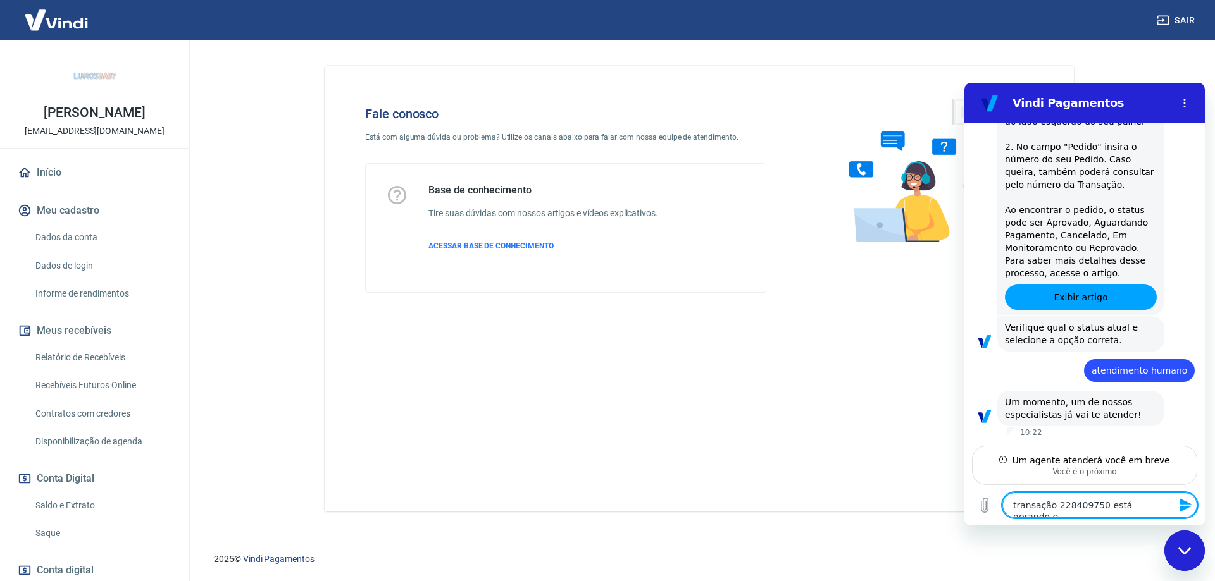
type textarea "transação 228409750 está gerando er"
type textarea "x"
type textarea "transação 228409750 está gerando err"
type textarea "x"
type textarea "transação 228409750 está gerando erro"
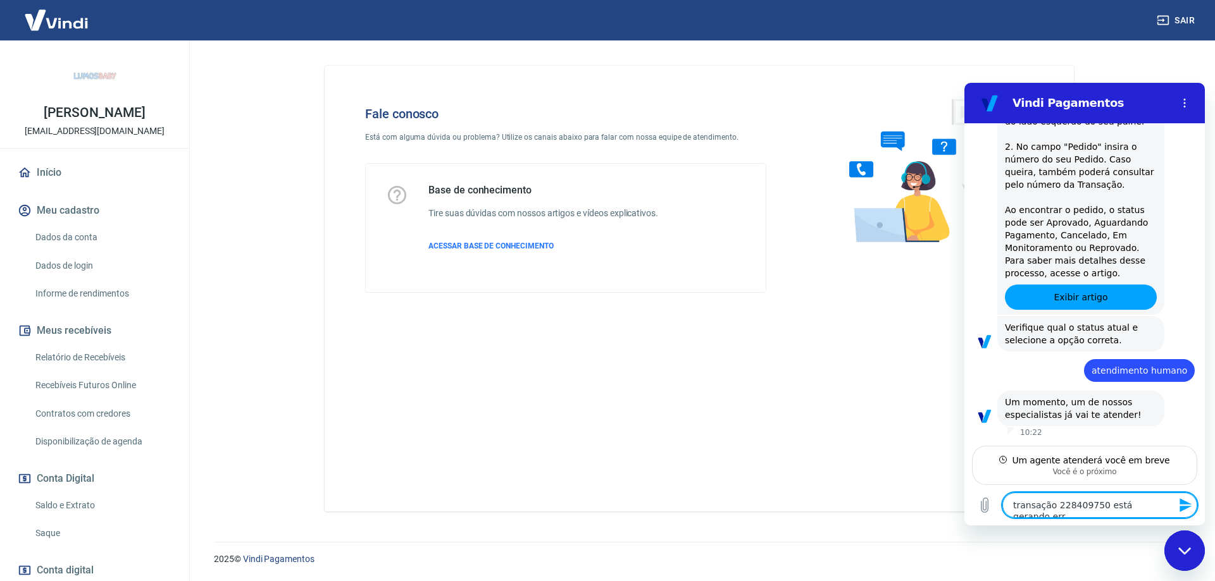
type textarea "x"
type textarea "transação 228409750 está gerando erro"
type textarea "x"
type textarea "transação 228409750 está gerando erro n"
type textarea "x"
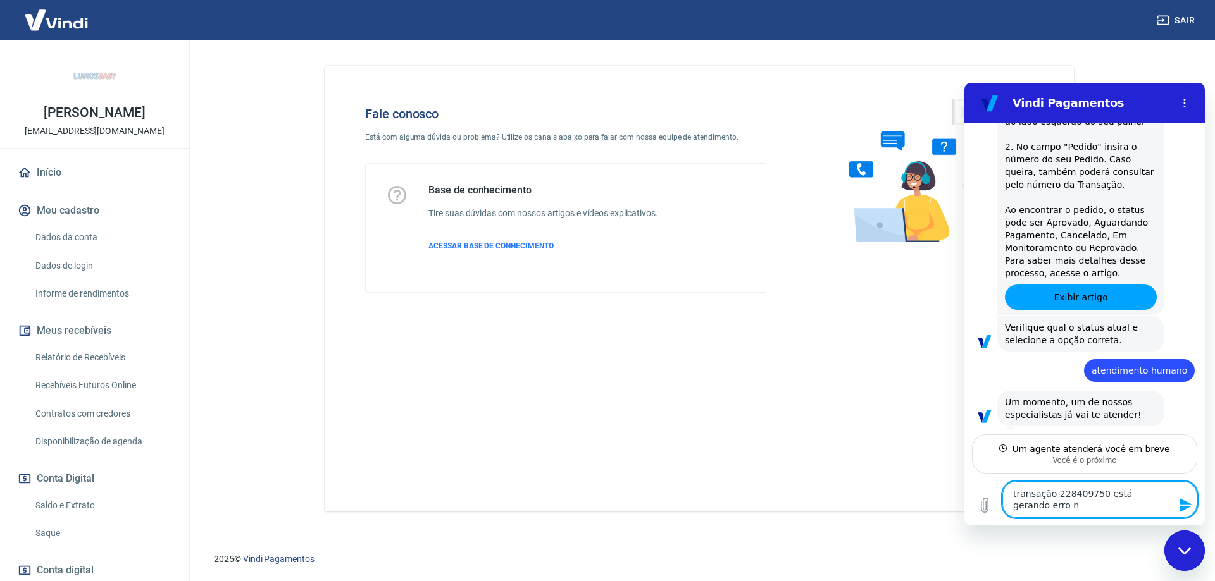
type textarea "transação 228409750 está gerando erro no"
type textarea "x"
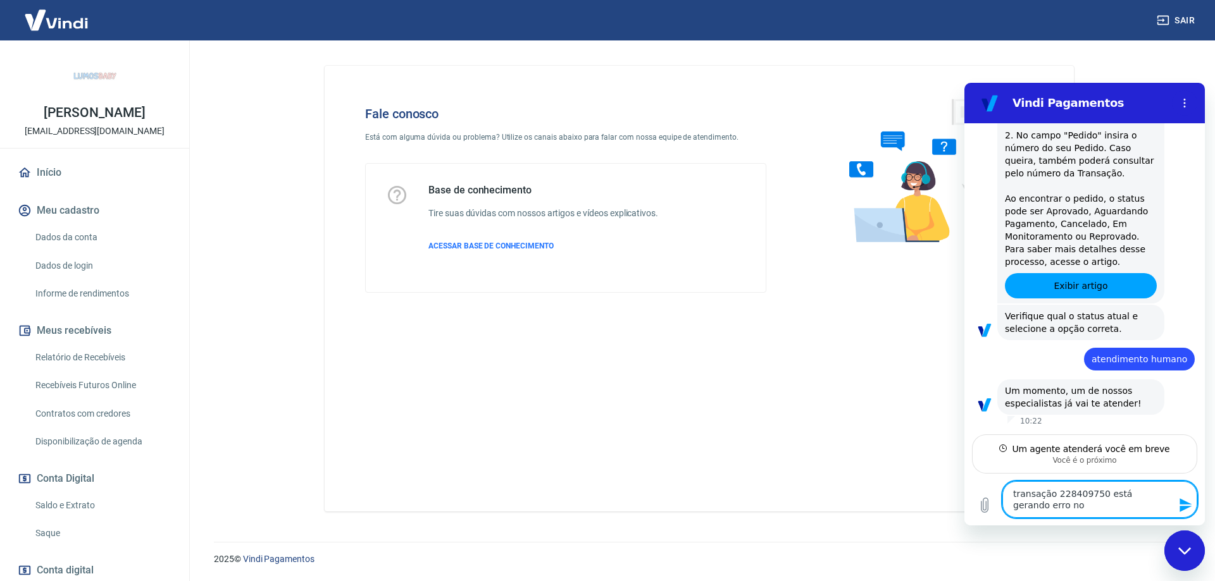
type textarea "transação 228409750 está gerando erro no"
type textarea "x"
type textarea "transação 228409750 está gerando erro no l"
type textarea "x"
type textarea "transação 228409750 está gerando erro no li"
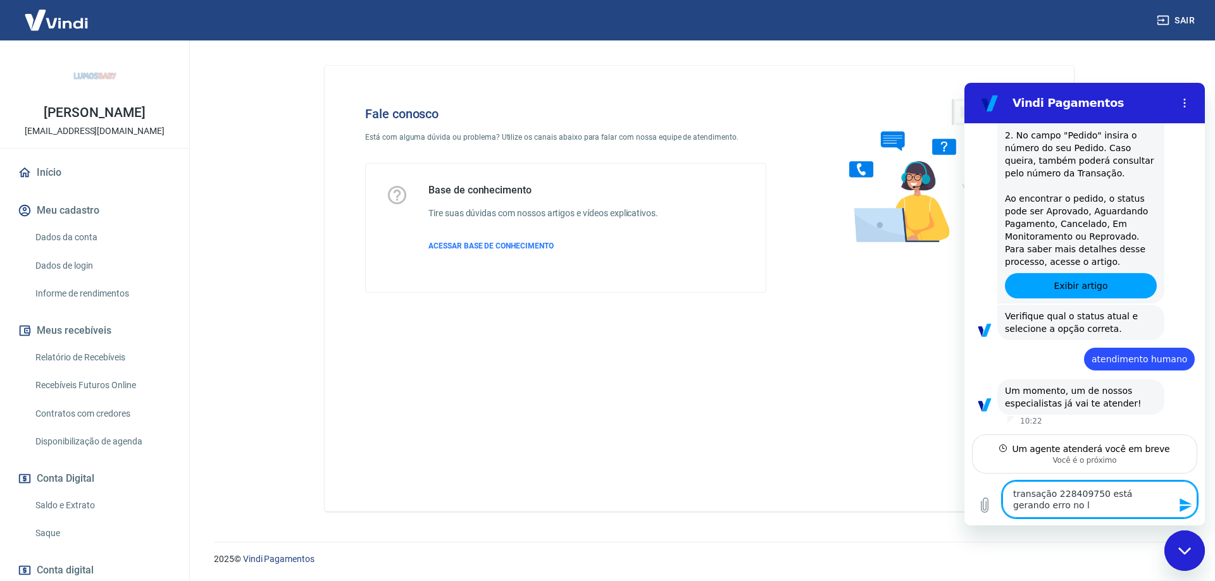
type textarea "x"
type textarea "transação 228409750 está gerando erro no lin"
type textarea "x"
type textarea "transação 228409750 está gerando erro no link"
type textarea "x"
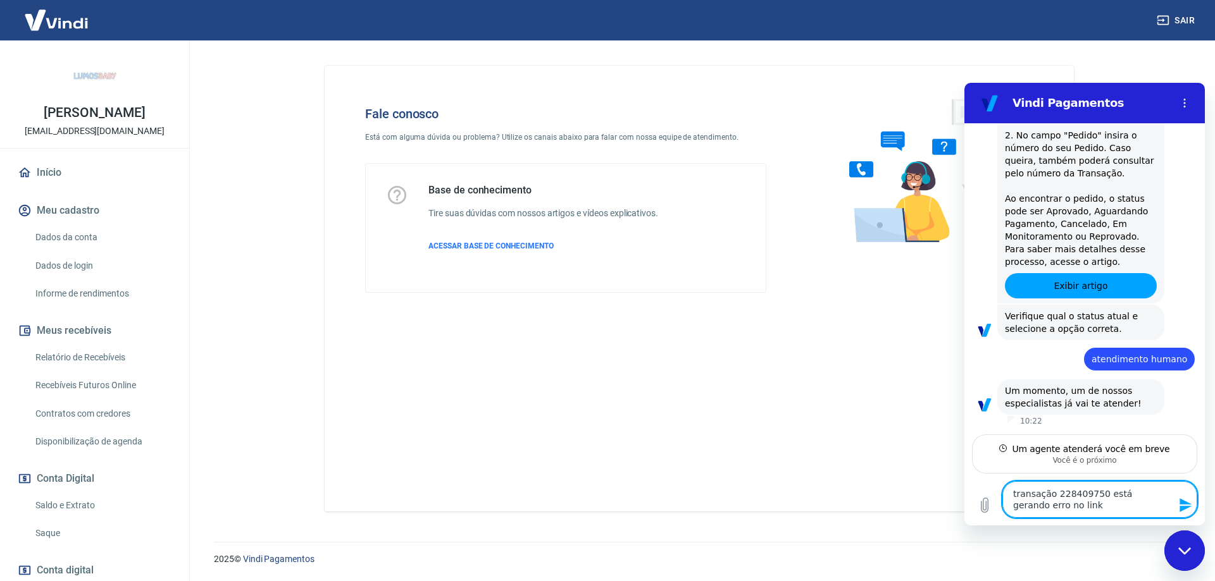
type textarea "transação 228409750 está gerando erro no link"
type textarea "x"
type textarea "transação 228409750 está gerando erro no link d"
type textarea "x"
type textarea "transação 228409750 está gerando erro no link do"
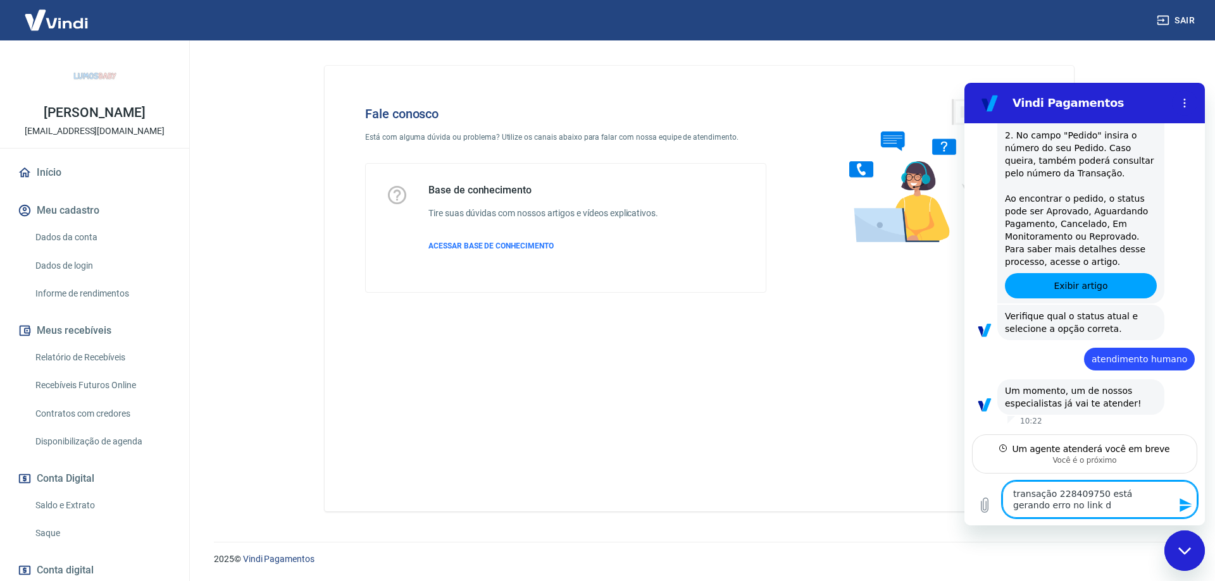
type textarea "x"
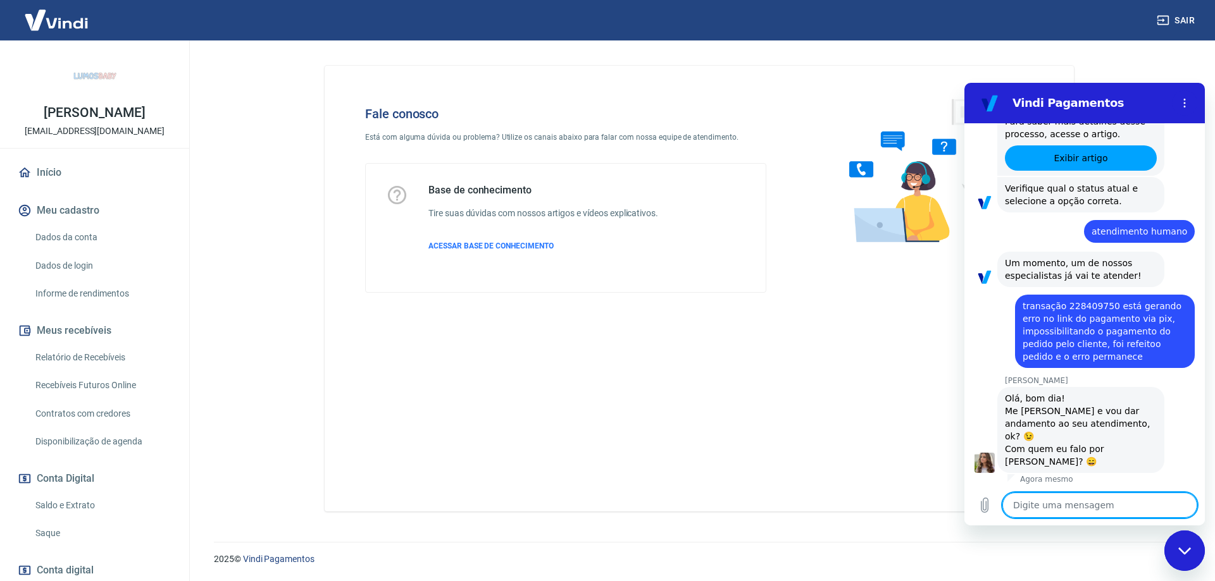
scroll to position [433, 0]
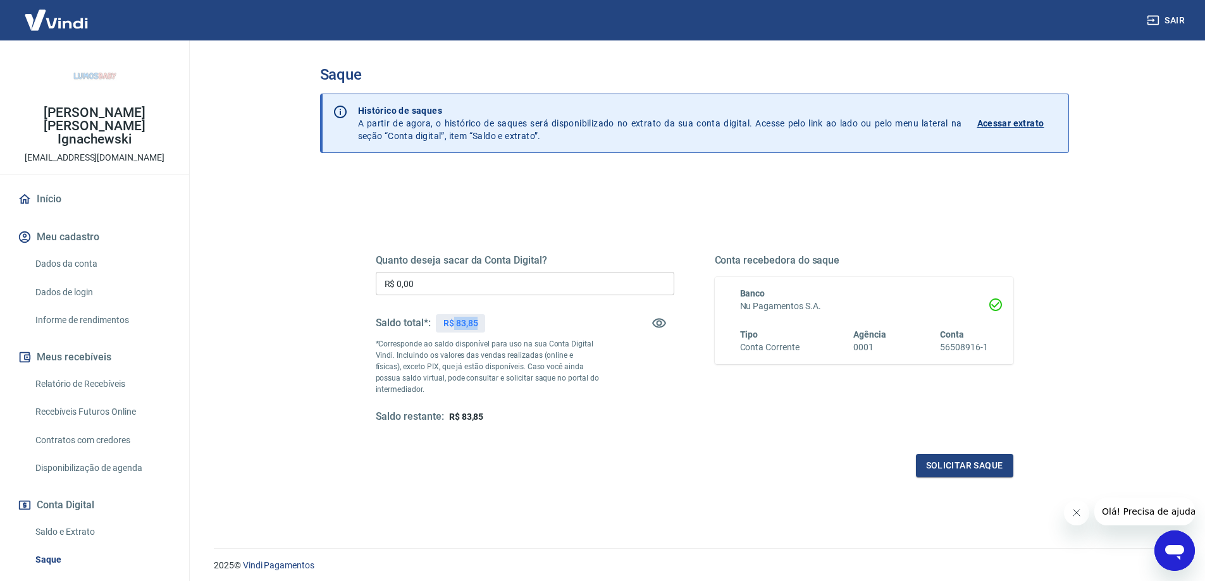
drag, startPoint x: 455, startPoint y: 321, endPoint x: 512, endPoint y: 328, distance: 57.4
click at [512, 328] on div "Saldo total*: R$ 83,85" at bounding box center [525, 323] width 299 height 30
copy p "83,85"
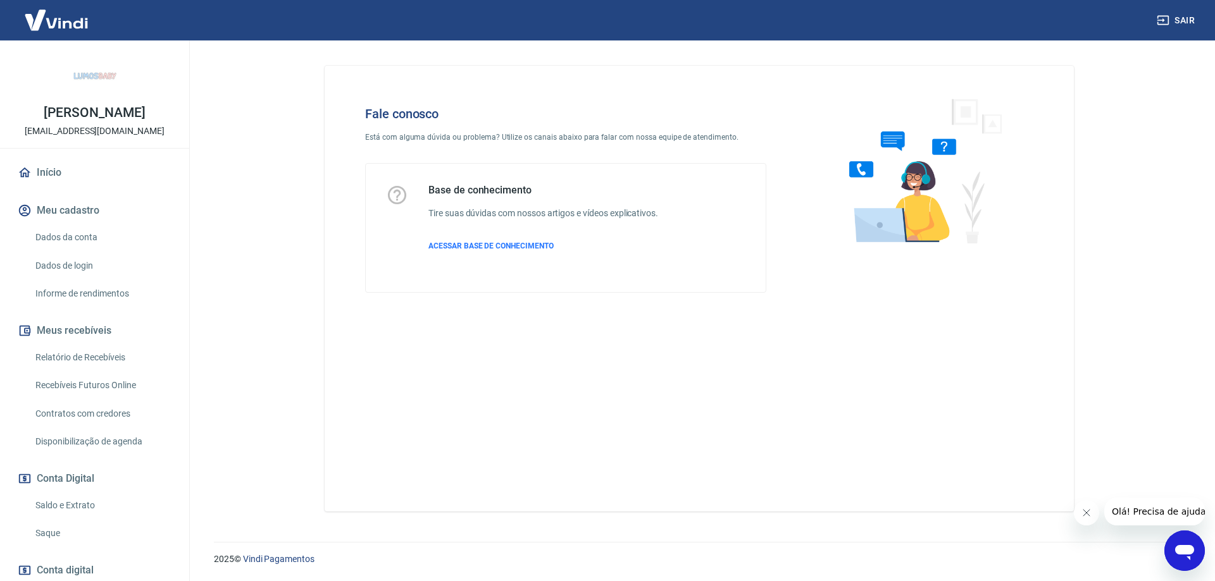
click at [1189, 549] on icon "Abrir janela de mensagens" at bounding box center [1184, 552] width 19 height 15
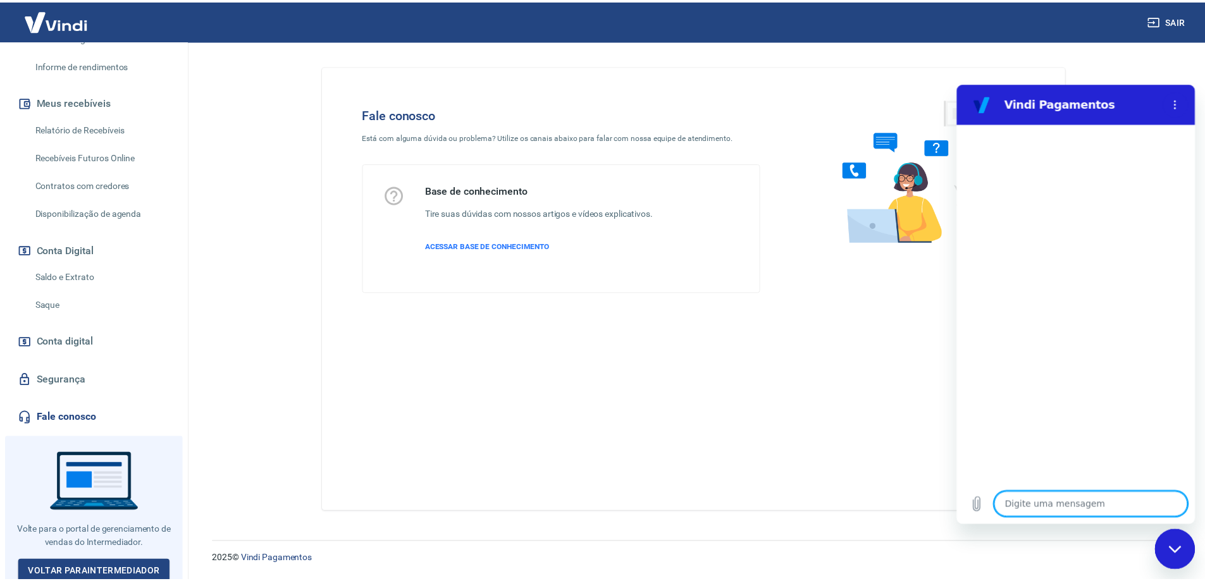
scroll to position [246, 0]
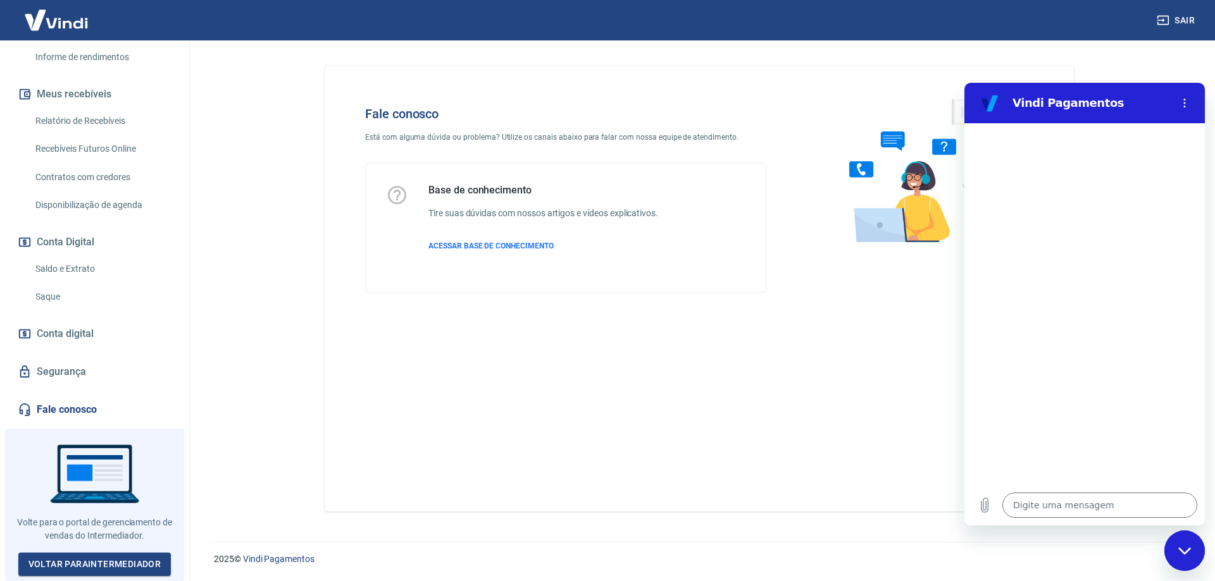
click at [84, 32] on img at bounding box center [56, 20] width 82 height 39
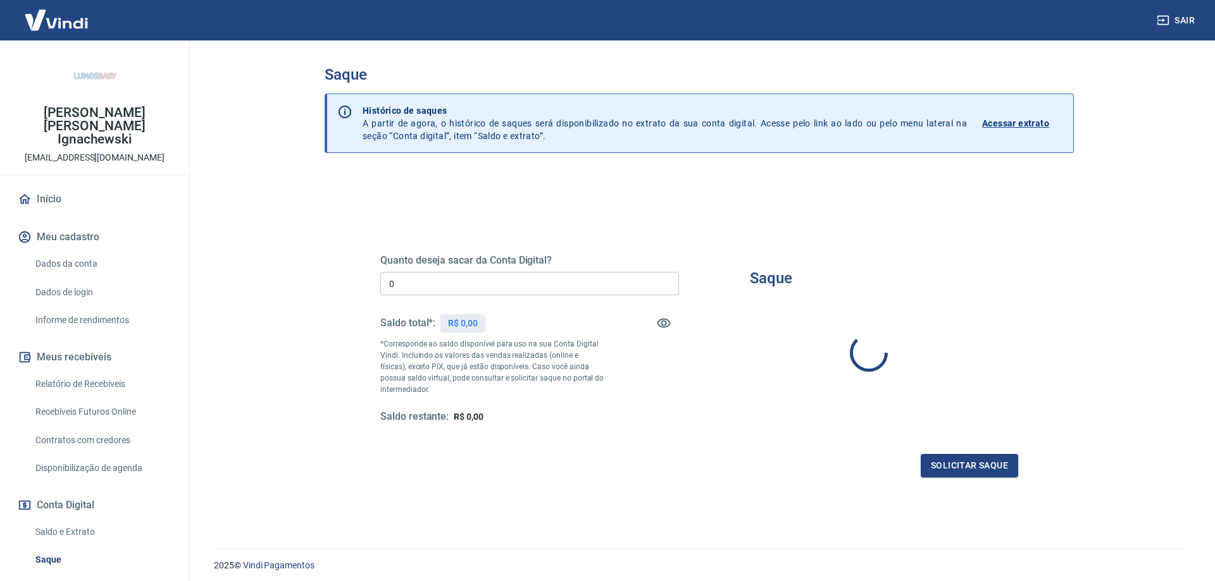
type input "R$ 0,00"
